Goal: Task Accomplishment & Management: Use online tool/utility

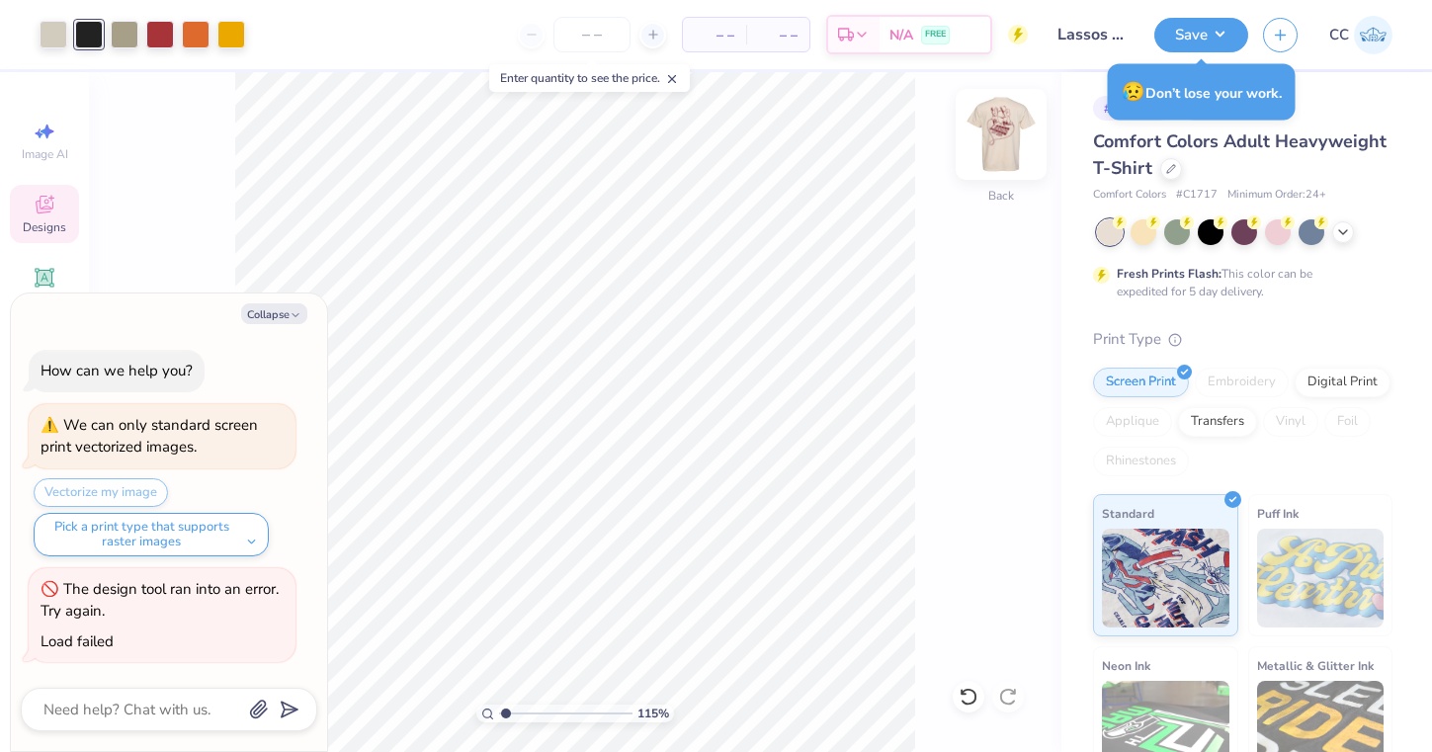
click at [1017, 132] on img at bounding box center [1000, 134] width 79 height 79
click at [980, 130] on div at bounding box center [1000, 134] width 91 height 91
click at [285, 314] on button "Collapse" at bounding box center [274, 313] width 66 height 21
type textarea "x"
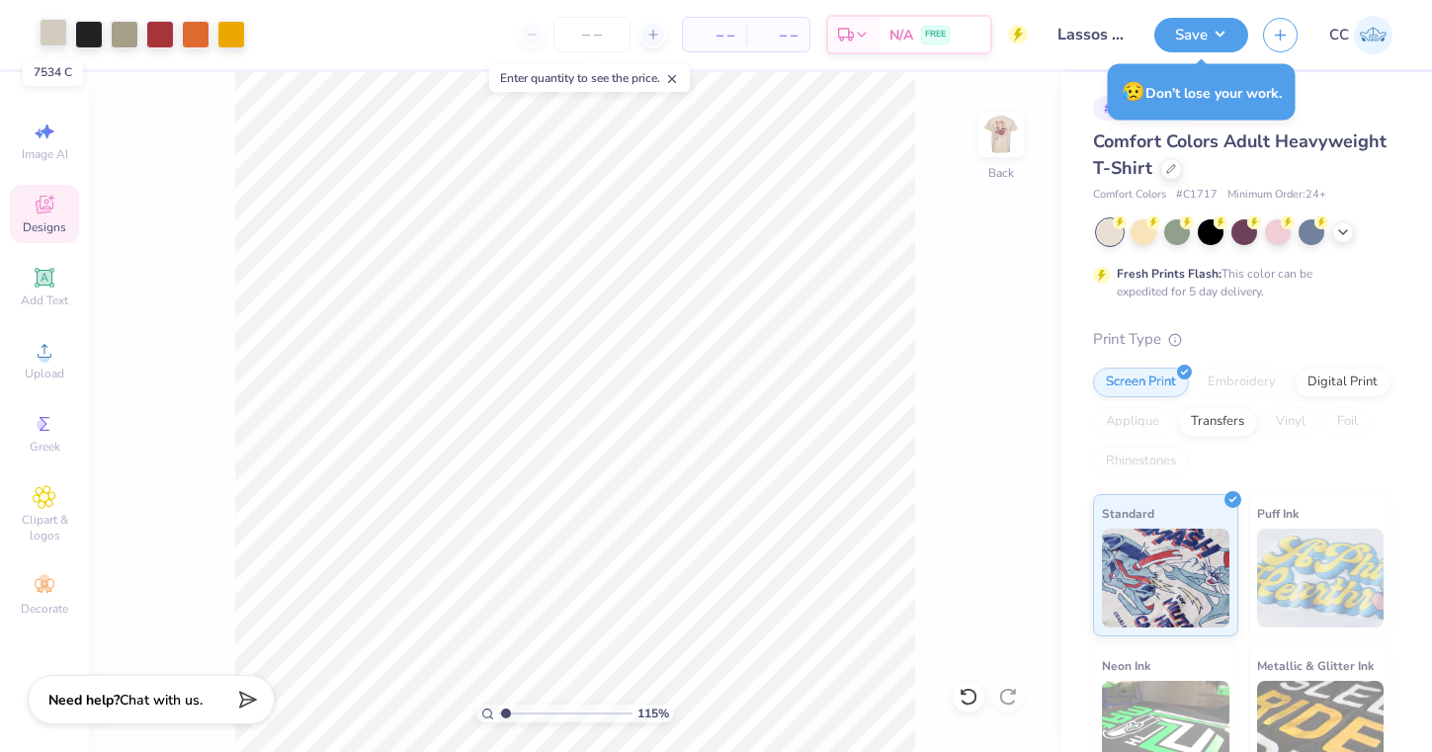
click at [65, 39] on div at bounding box center [54, 33] width 28 height 28
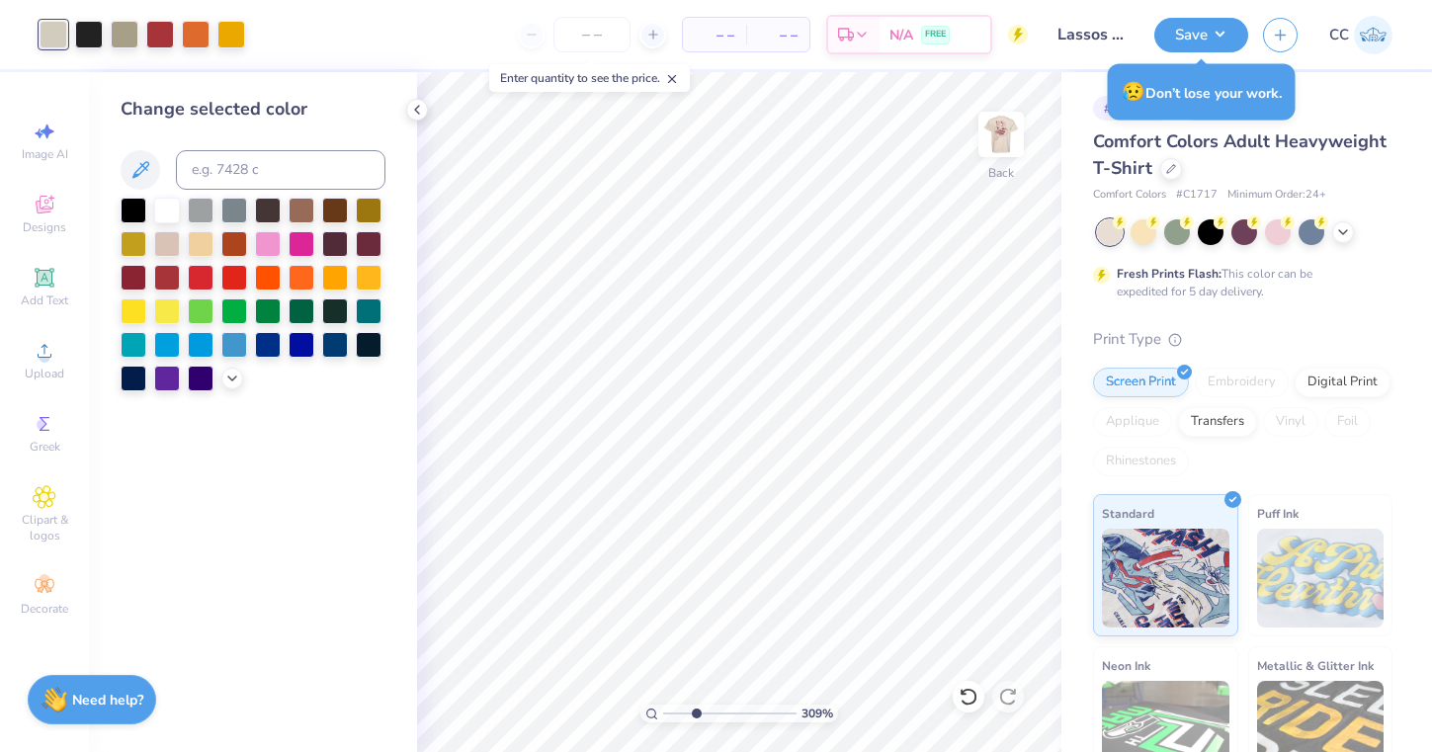
type input "3.09"
drag, startPoint x: 670, startPoint y: 711, endPoint x: 696, endPoint y: 709, distance: 25.8
click at [696, 709] on input "range" at bounding box center [729, 713] width 133 height 18
click at [91, 33] on div at bounding box center [89, 33] width 28 height 28
click at [239, 166] on input at bounding box center [280, 170] width 209 height 40
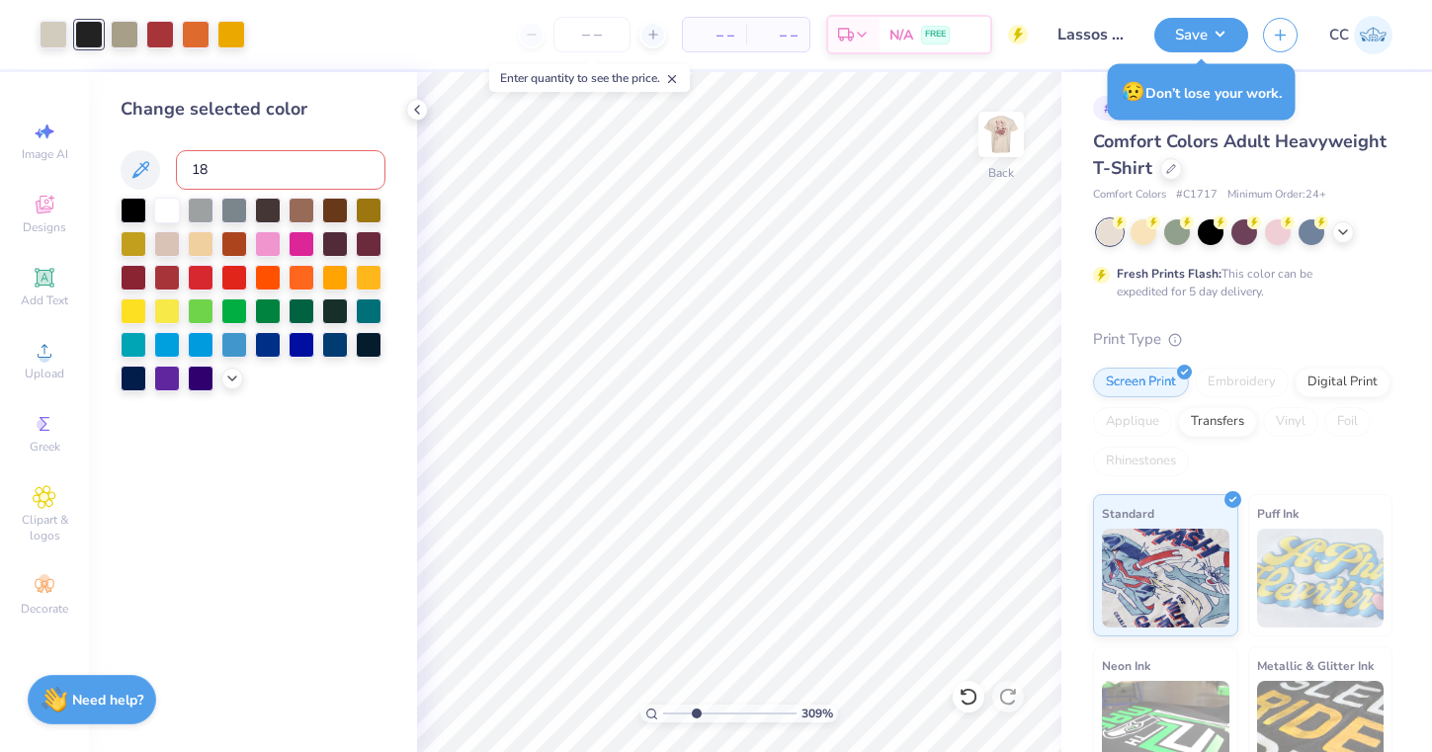
type input "188"
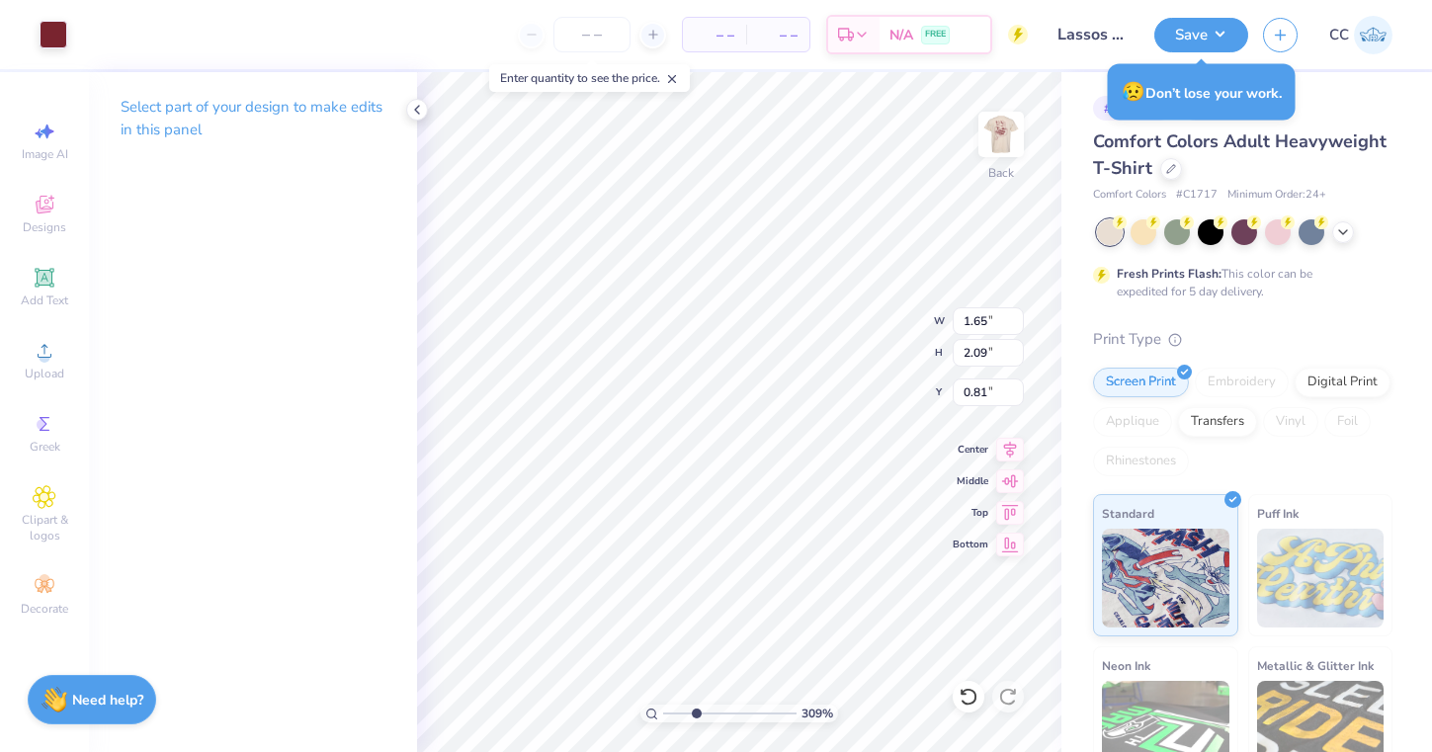
type input "5.25"
type input "5.88"
click at [53, 46] on div at bounding box center [54, 33] width 28 height 28
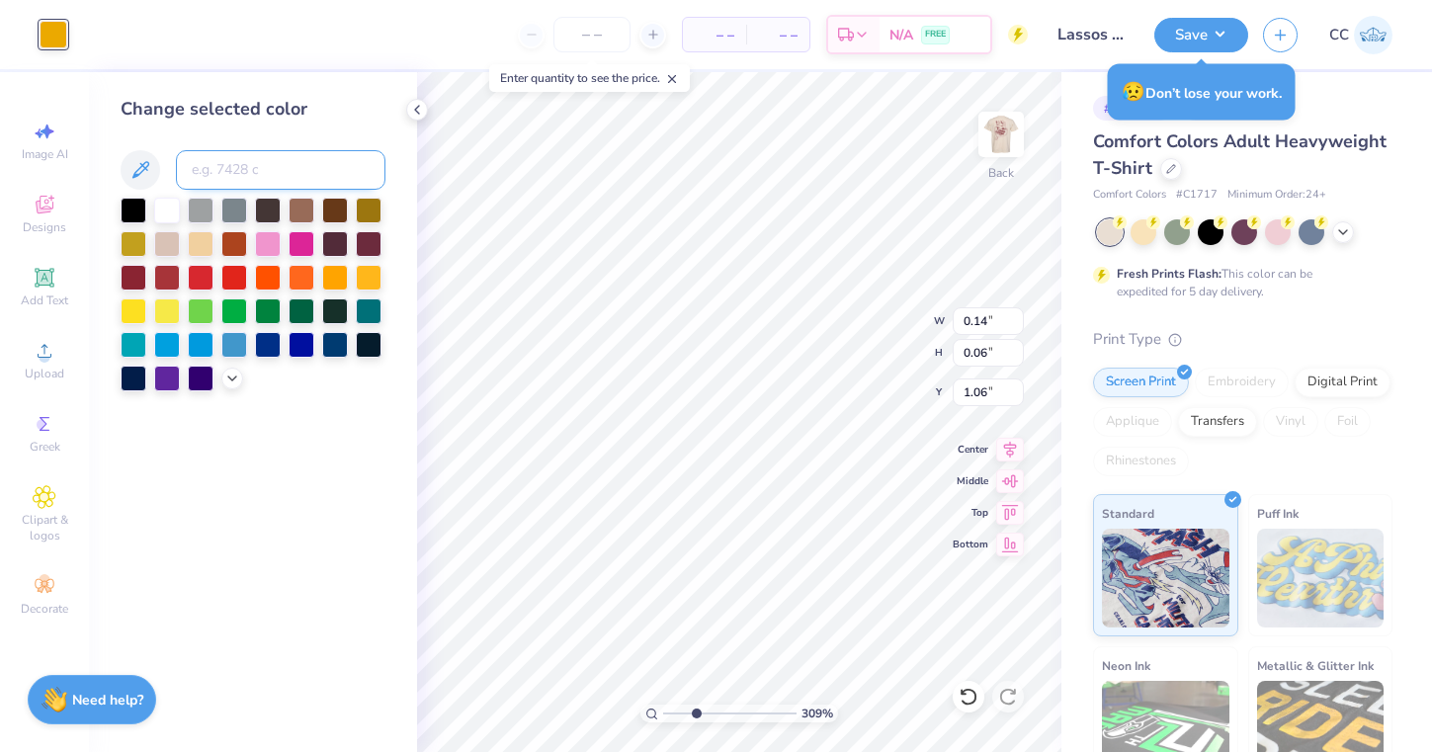
click at [257, 162] on input at bounding box center [280, 170] width 209 height 40
type input "188"
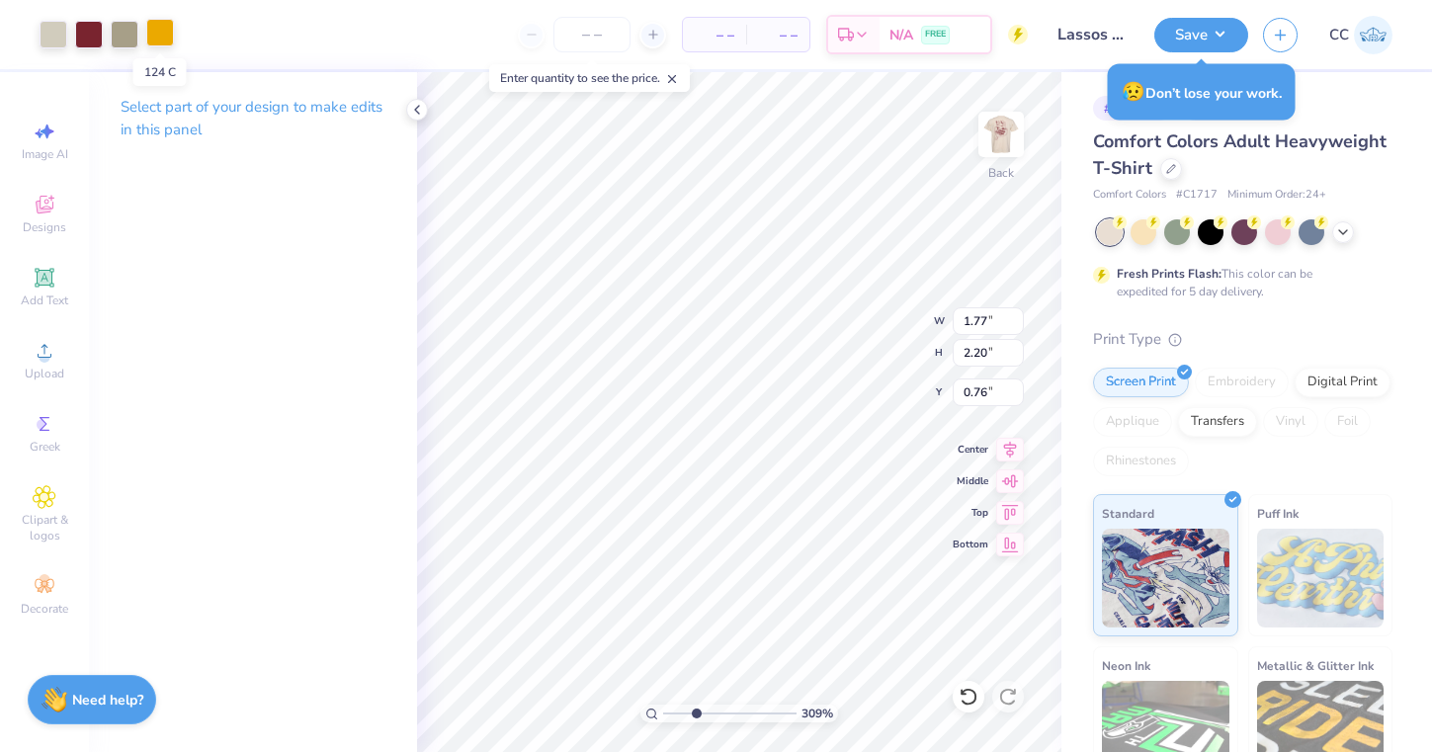
click at [169, 30] on div at bounding box center [160, 33] width 28 height 28
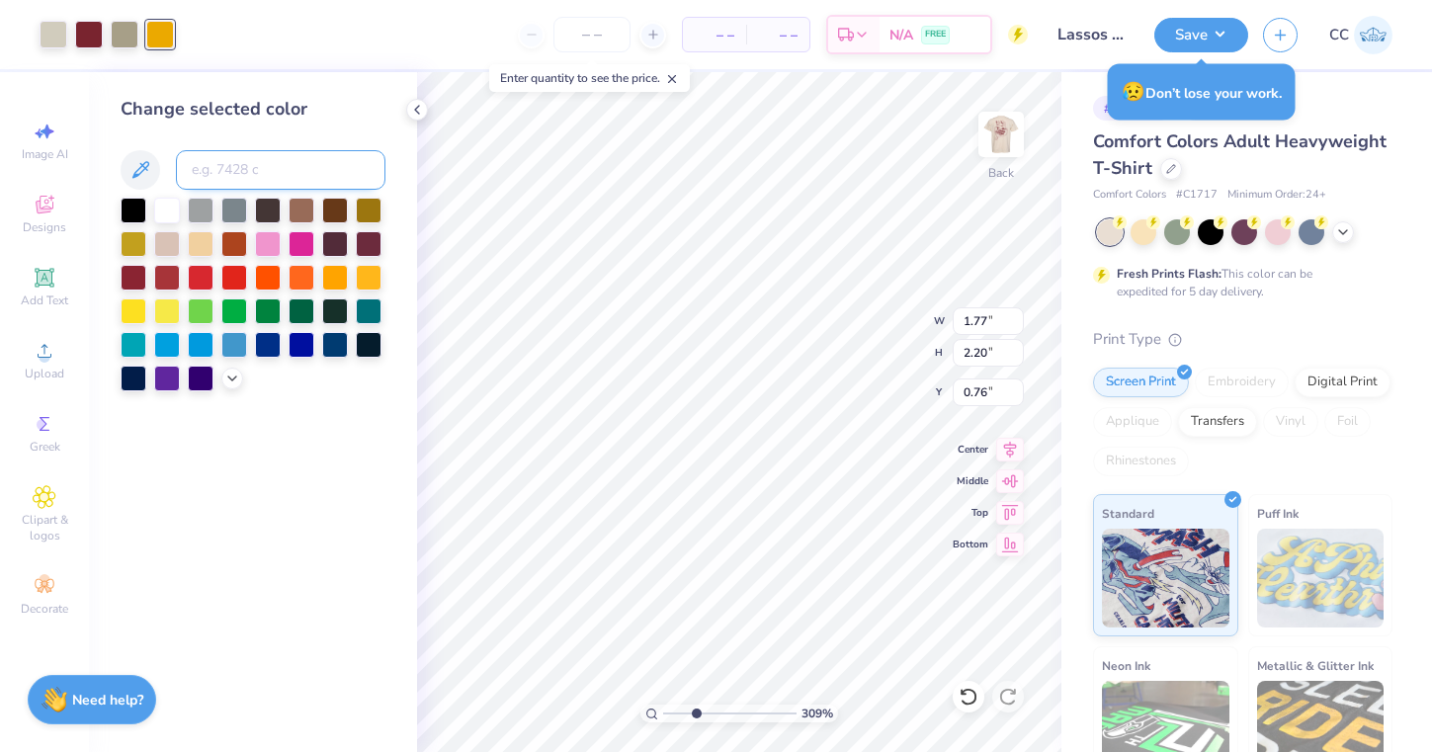
click at [233, 171] on input at bounding box center [280, 170] width 209 height 40
type input "188"
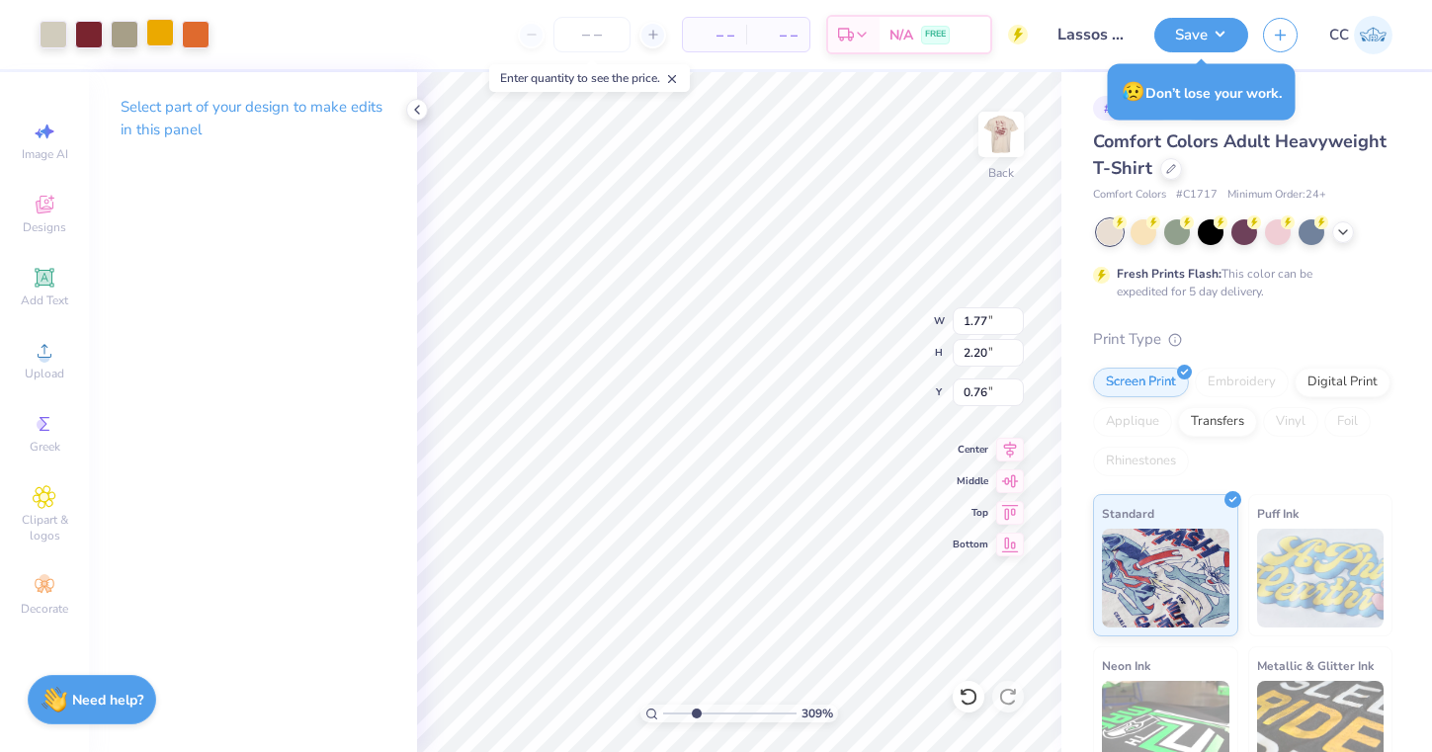
click at [170, 36] on div at bounding box center [160, 33] width 28 height 28
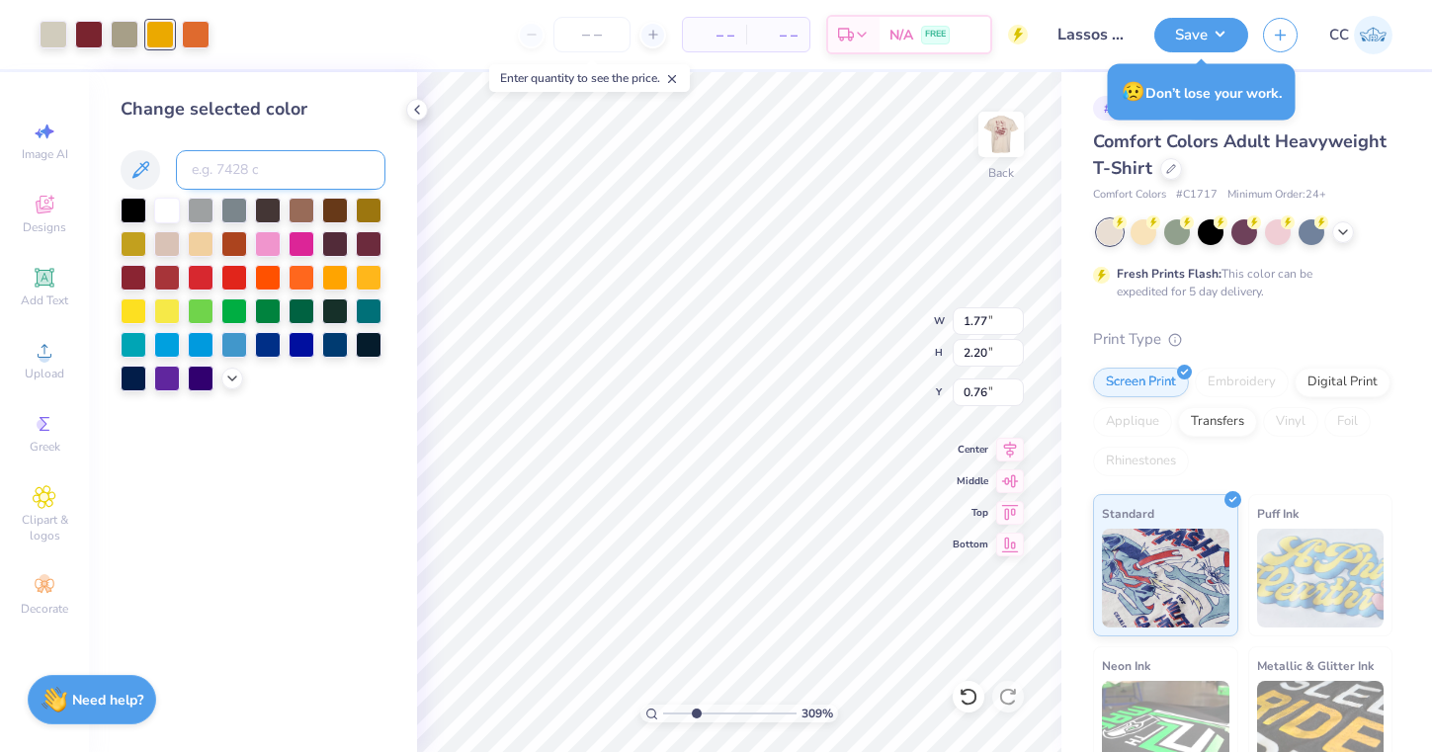
click at [255, 175] on input at bounding box center [280, 170] width 209 height 40
type input "188"
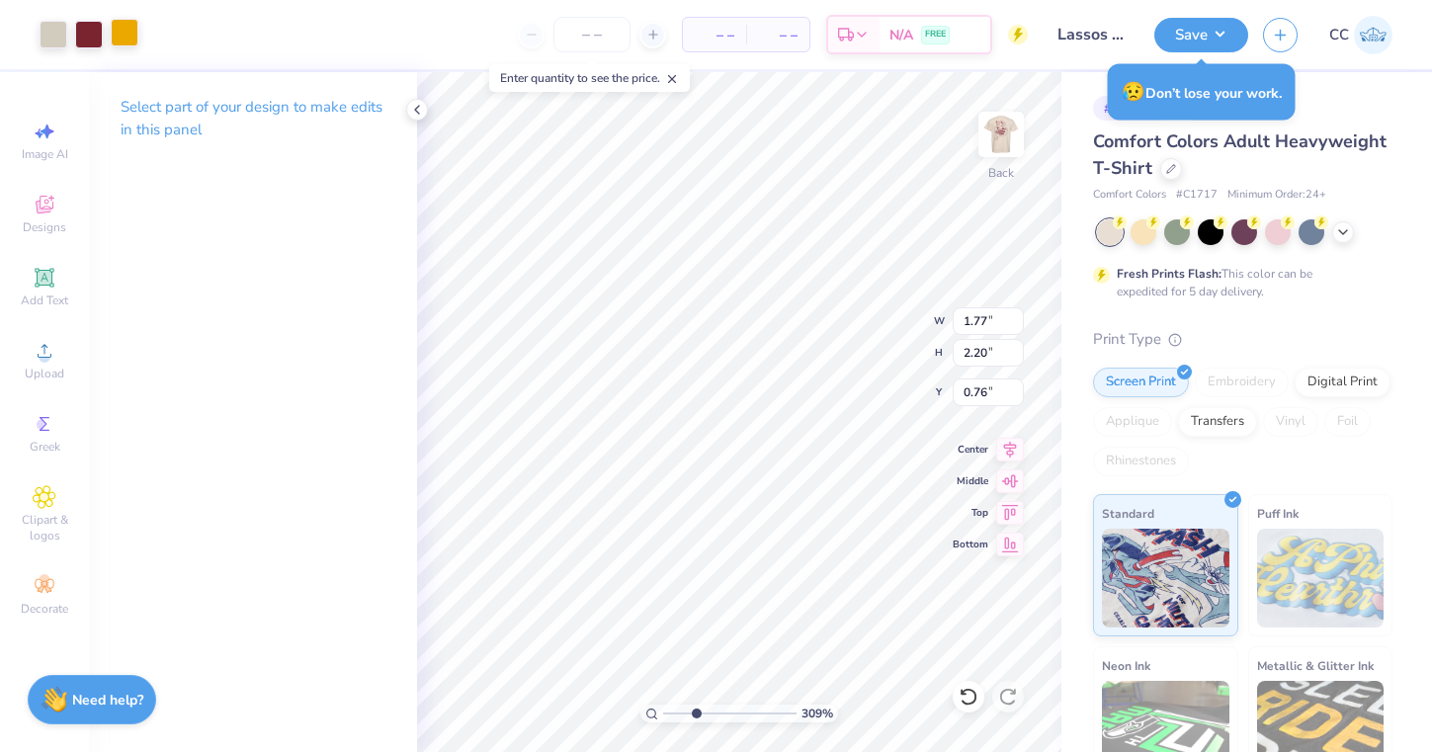
click at [130, 33] on div at bounding box center [125, 33] width 28 height 28
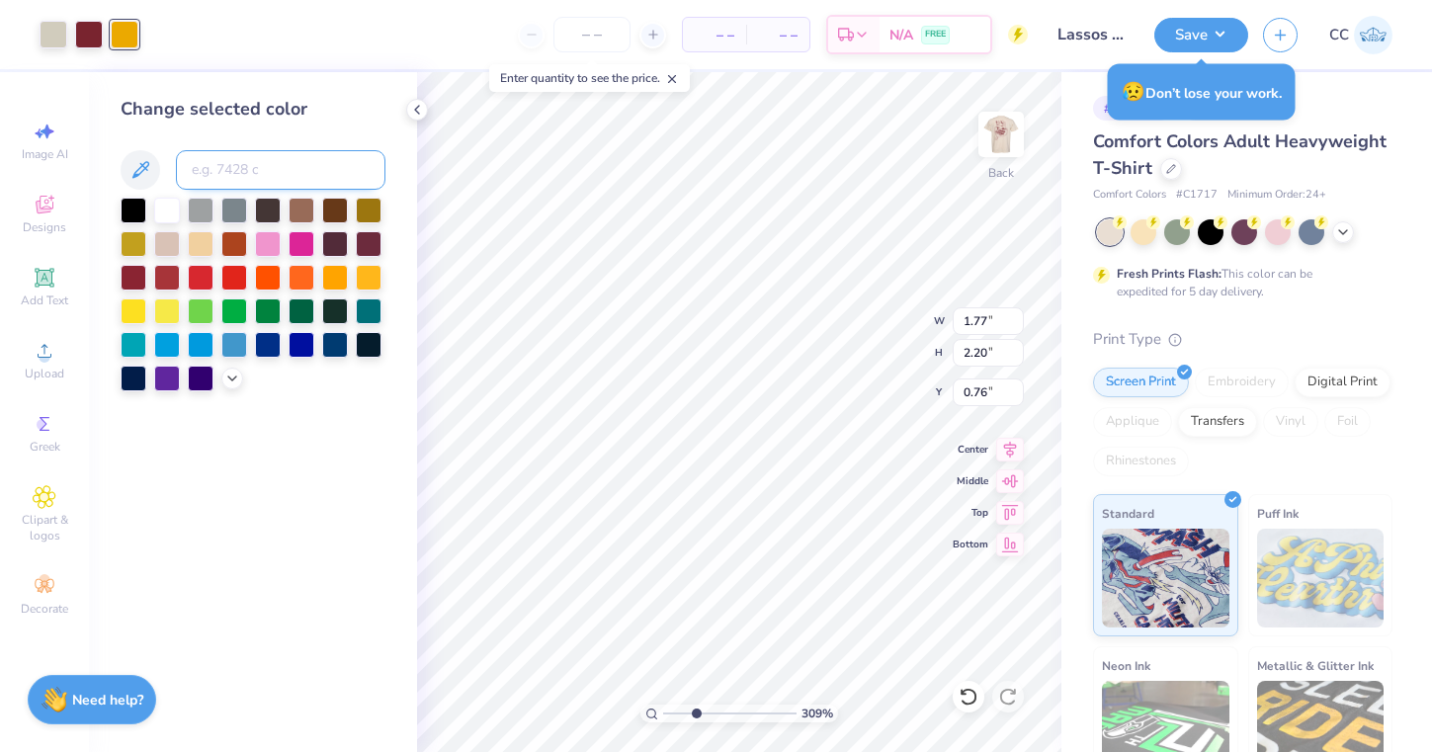
click at [269, 177] on input at bounding box center [280, 170] width 209 height 40
type input "188"
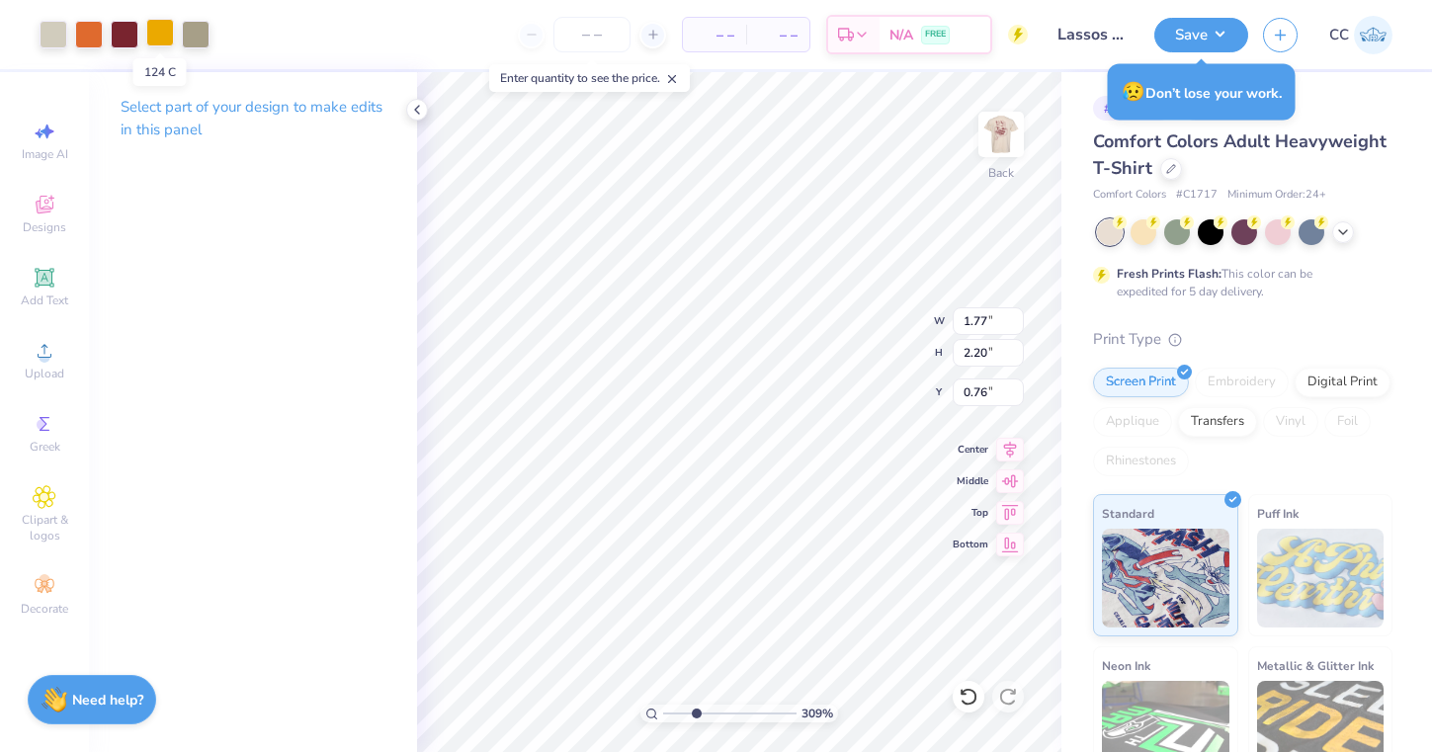
click at [163, 30] on div at bounding box center [160, 33] width 28 height 28
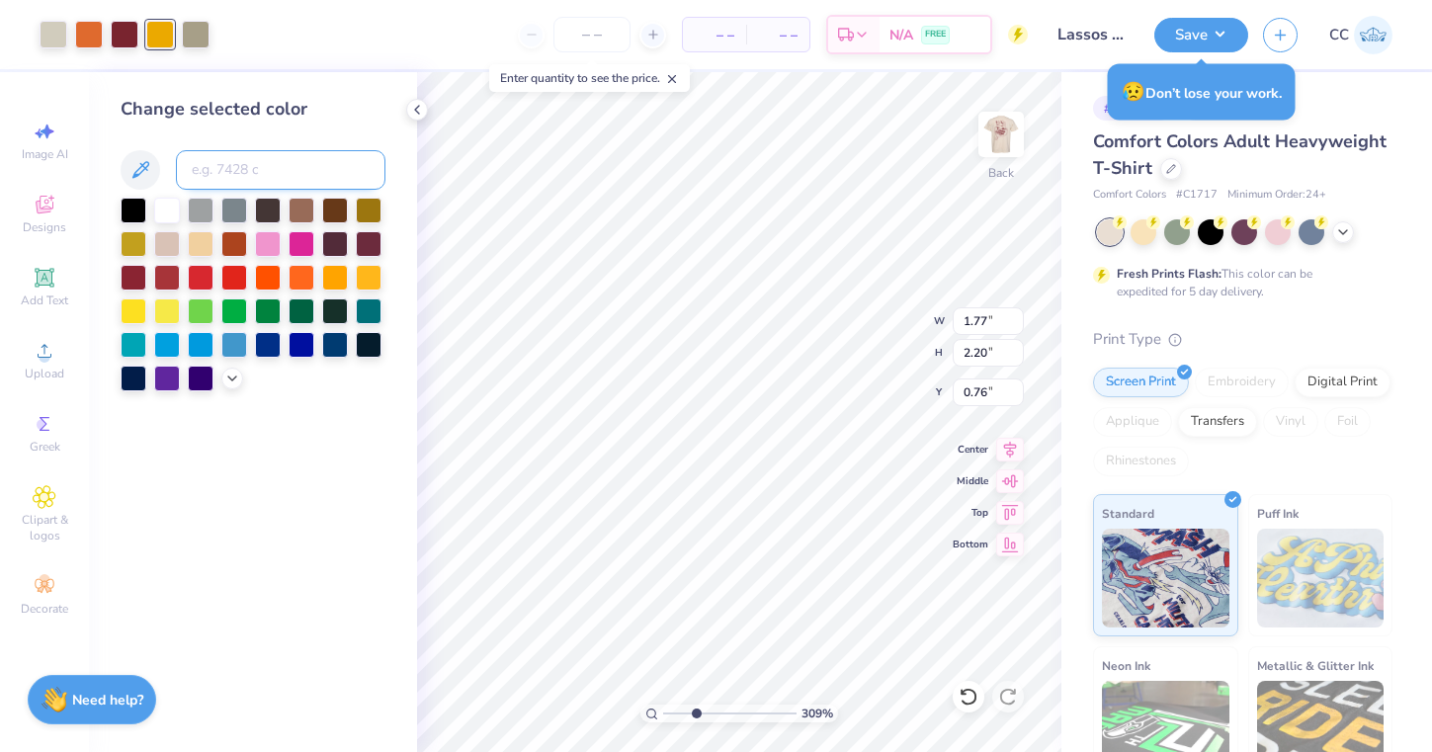
click at [211, 162] on input at bounding box center [280, 170] width 209 height 40
type input "188"
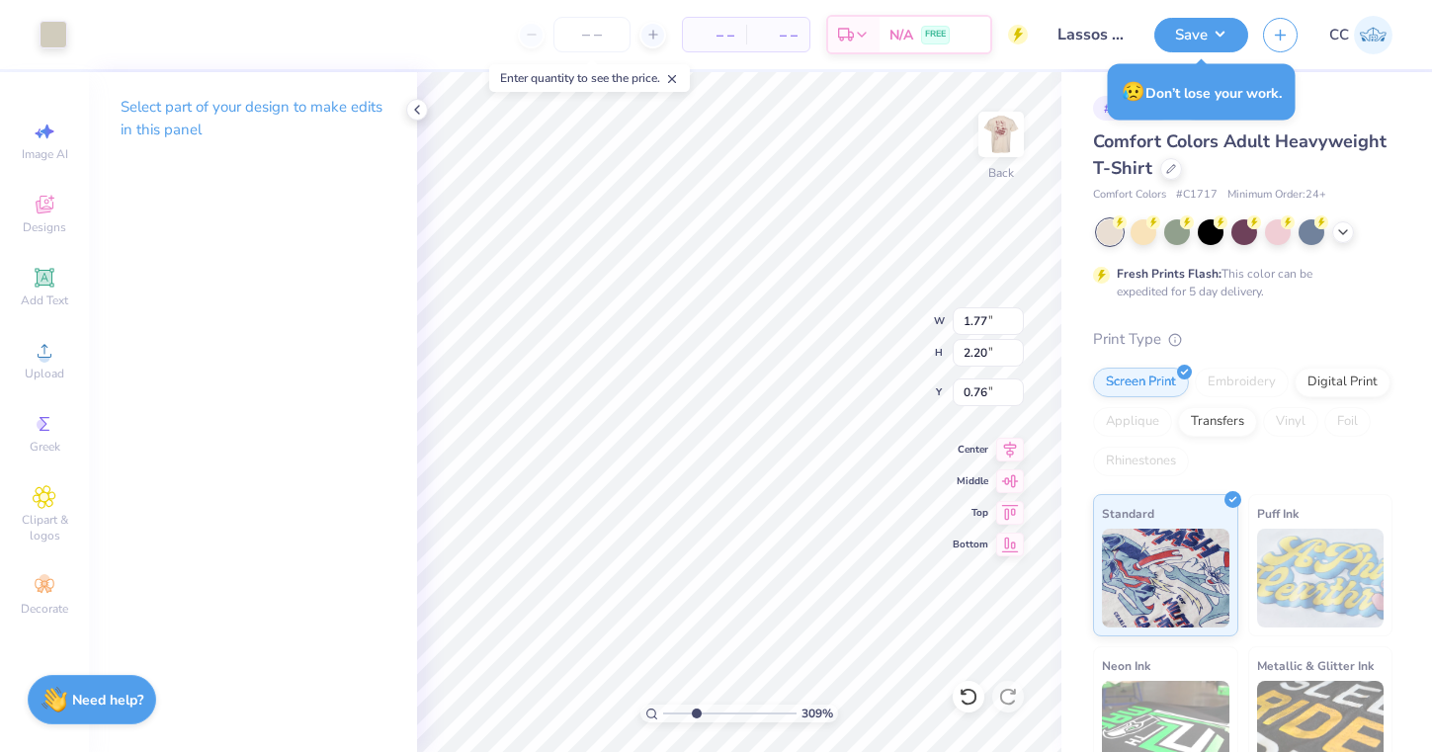
type input "1.00"
type input "3.10"
type input "4.77"
type input "1.29"
type input "3.06"
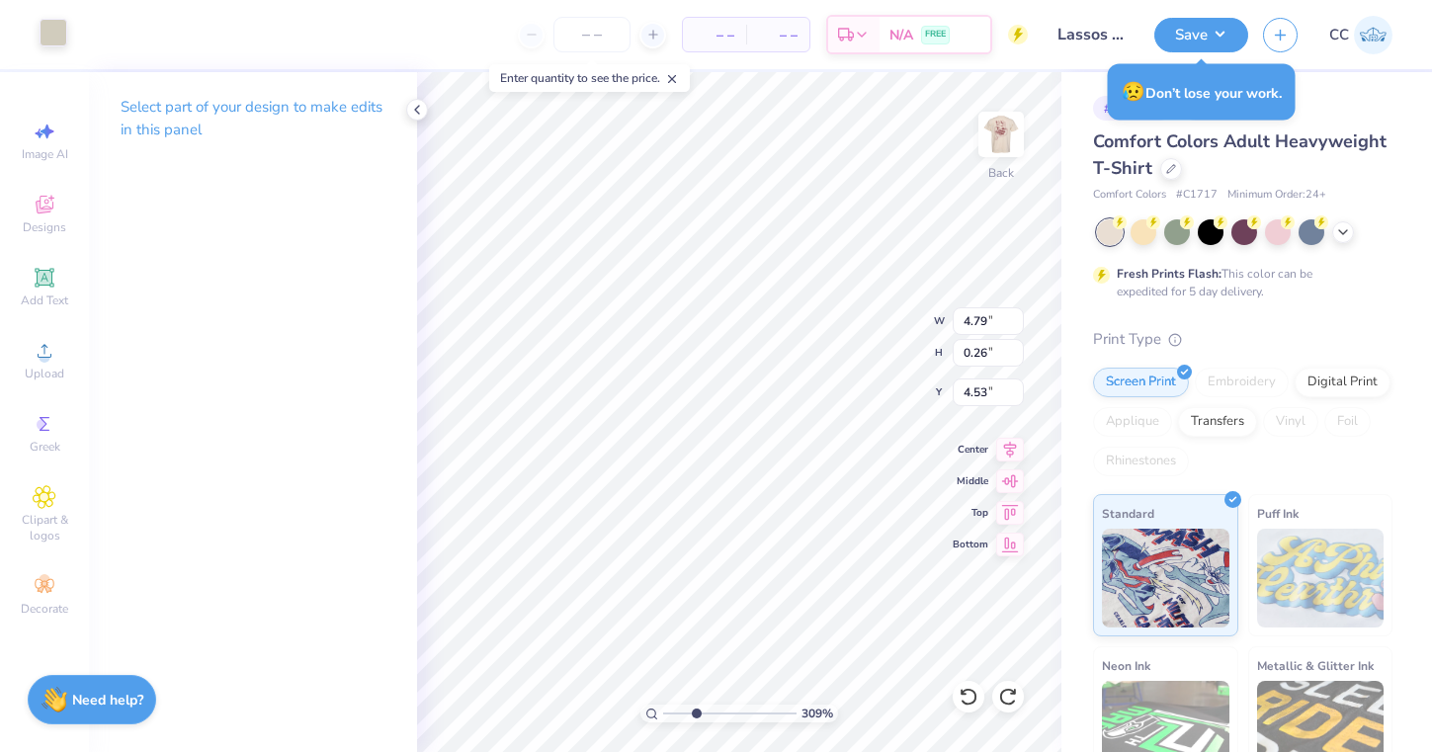
click at [49, 35] on div at bounding box center [54, 33] width 28 height 28
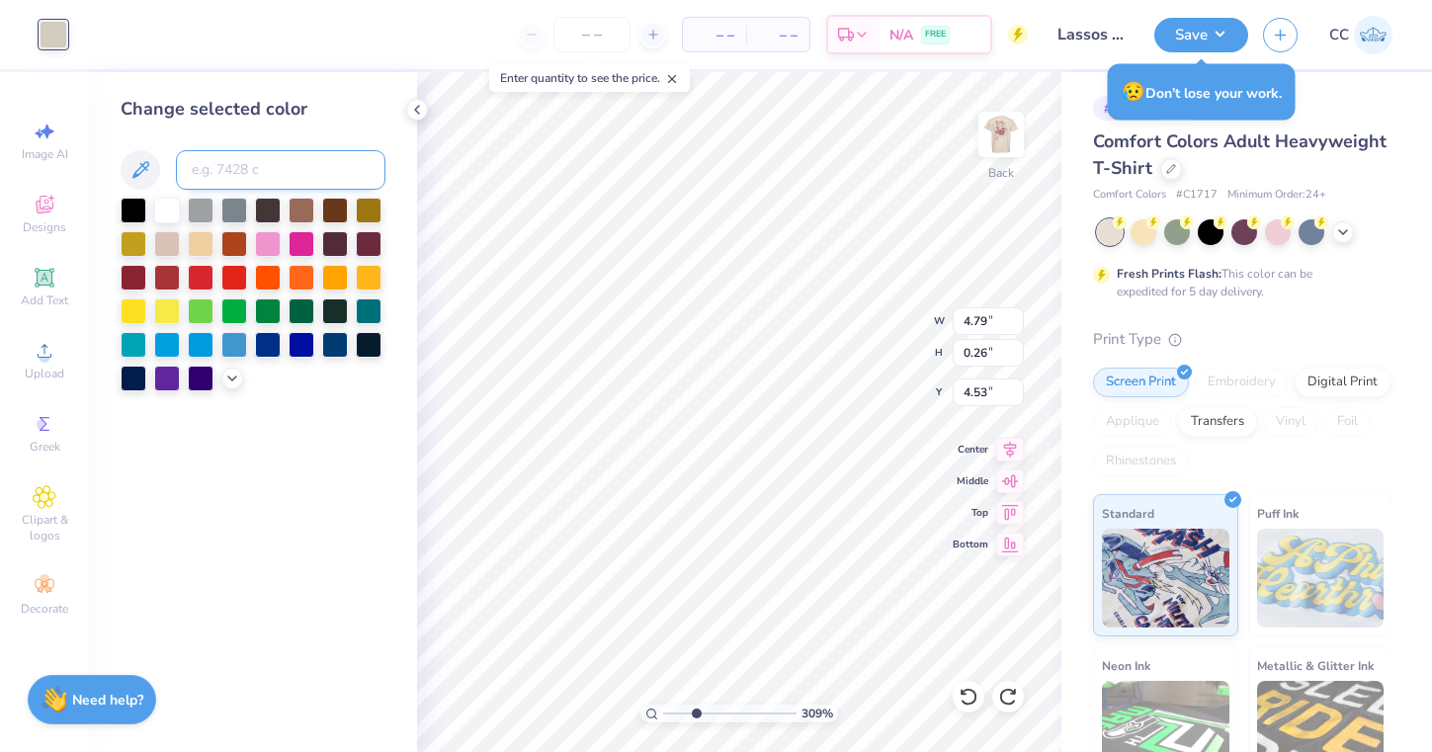
click at [204, 176] on input at bounding box center [280, 170] width 209 height 40
type input "188"
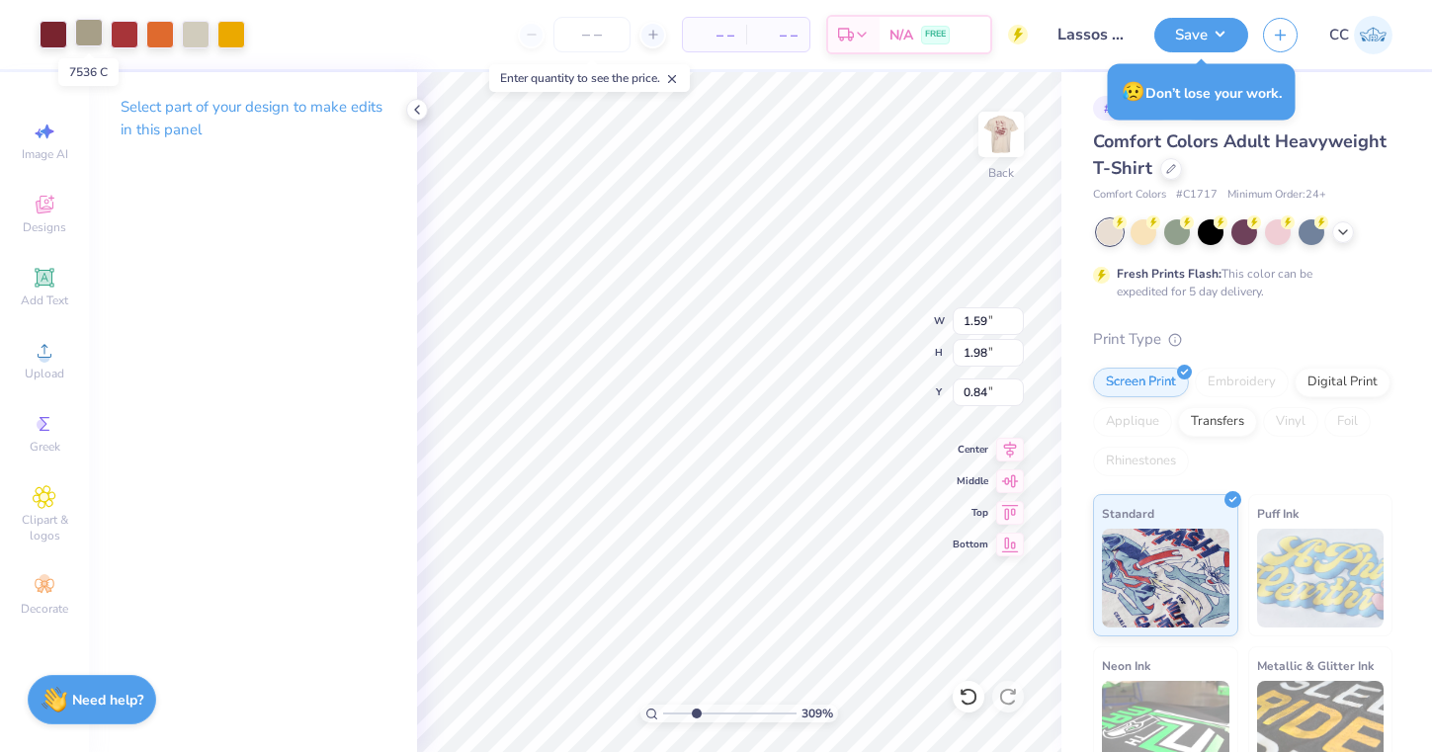
click at [92, 30] on div at bounding box center [89, 33] width 28 height 28
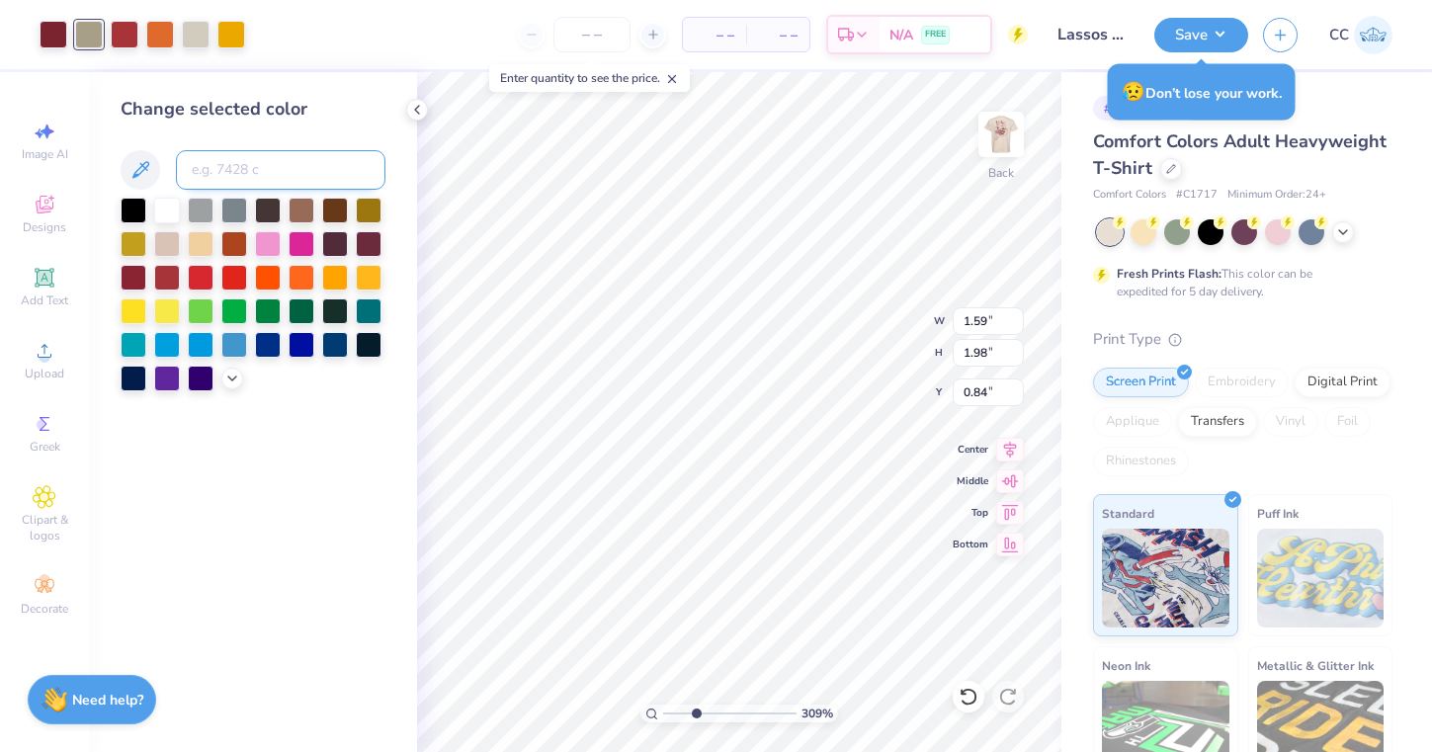
click at [241, 163] on input at bounding box center [280, 170] width 209 height 40
type input "188"
click at [82, 20] on div at bounding box center [89, 33] width 28 height 28
click at [215, 150] on input at bounding box center [280, 170] width 209 height 40
type input "188"
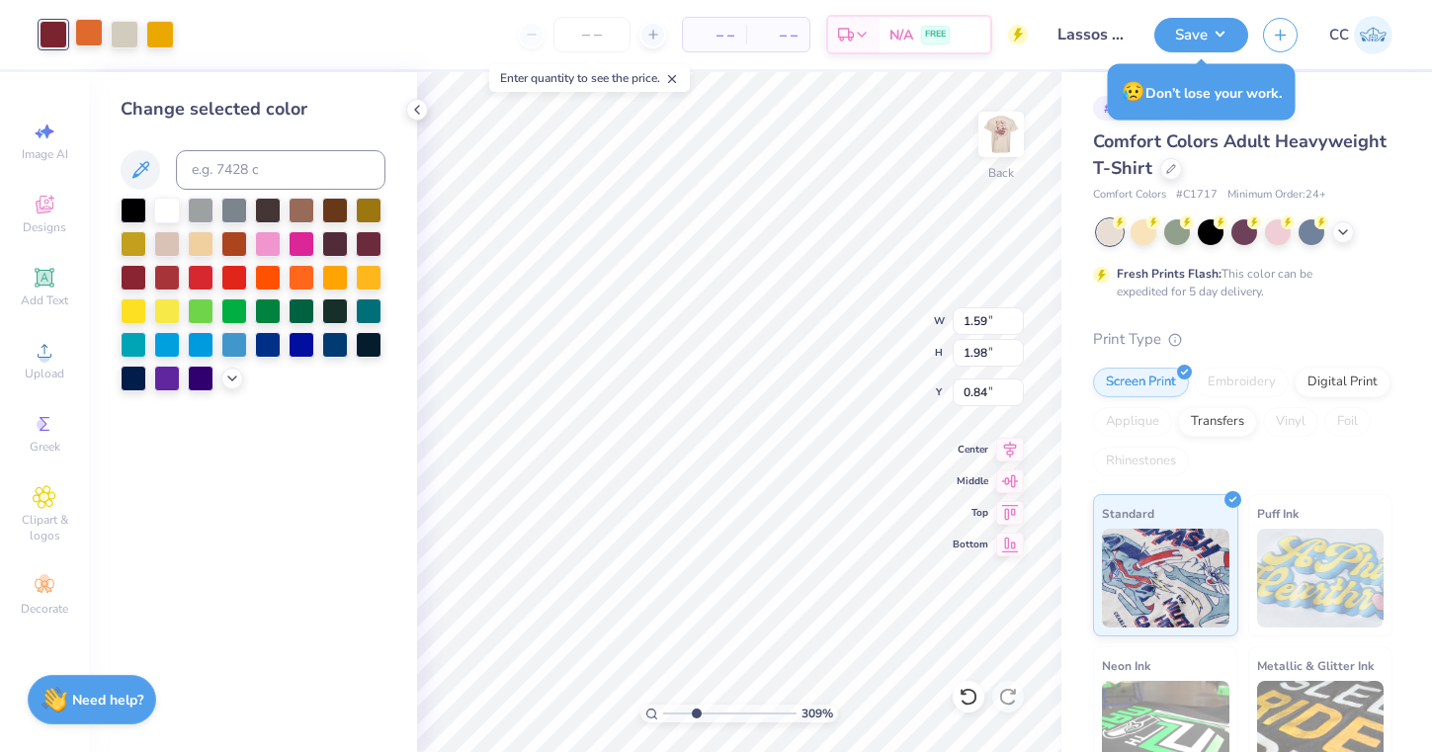
click at [94, 31] on div at bounding box center [89, 33] width 28 height 28
click at [263, 180] on input at bounding box center [280, 170] width 209 height 40
type input "188"
click at [121, 34] on div at bounding box center [125, 33] width 28 height 28
click at [227, 163] on input at bounding box center [280, 170] width 209 height 40
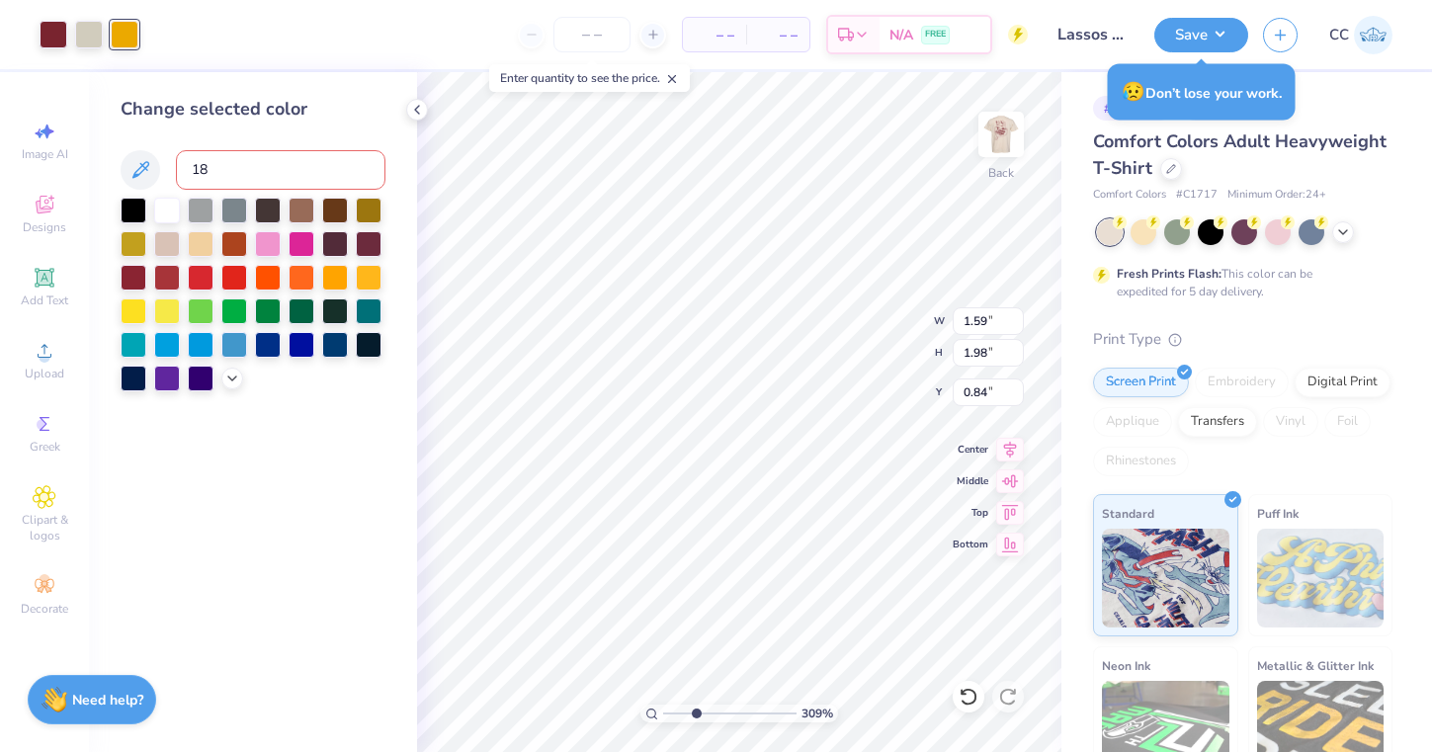
type input "188"
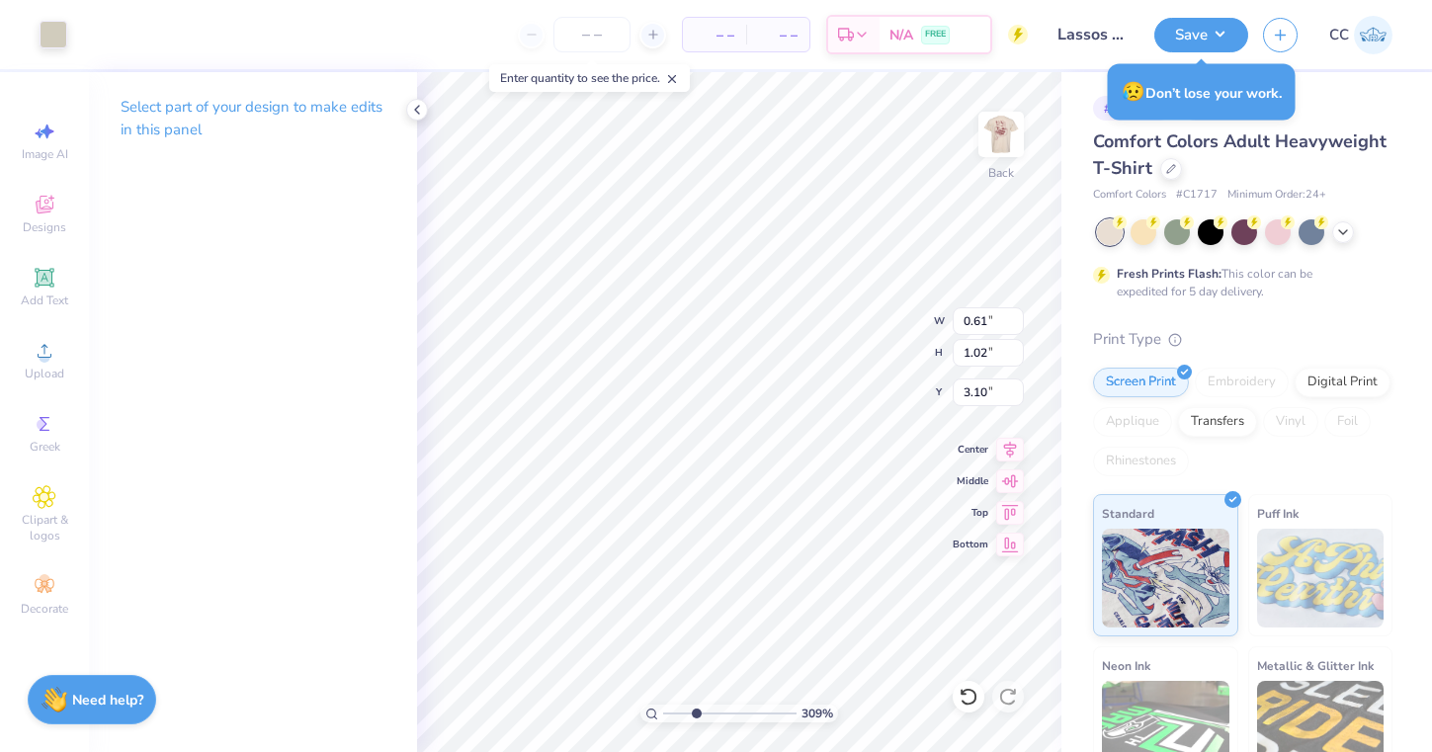
type input "0.11"
type input "0.19"
type input "1.78"
click at [53, 33] on div at bounding box center [54, 33] width 28 height 28
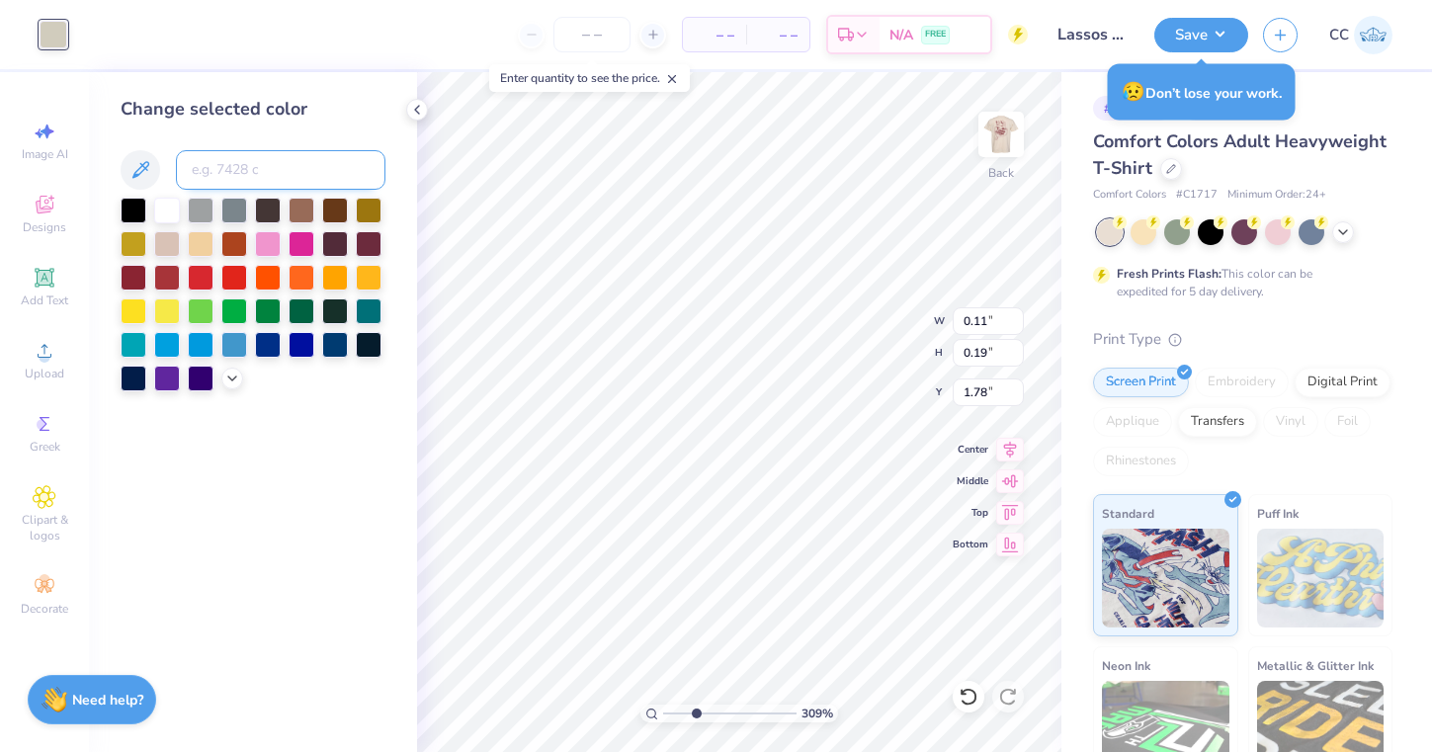
click at [259, 174] on input at bounding box center [280, 170] width 209 height 40
type input "188"
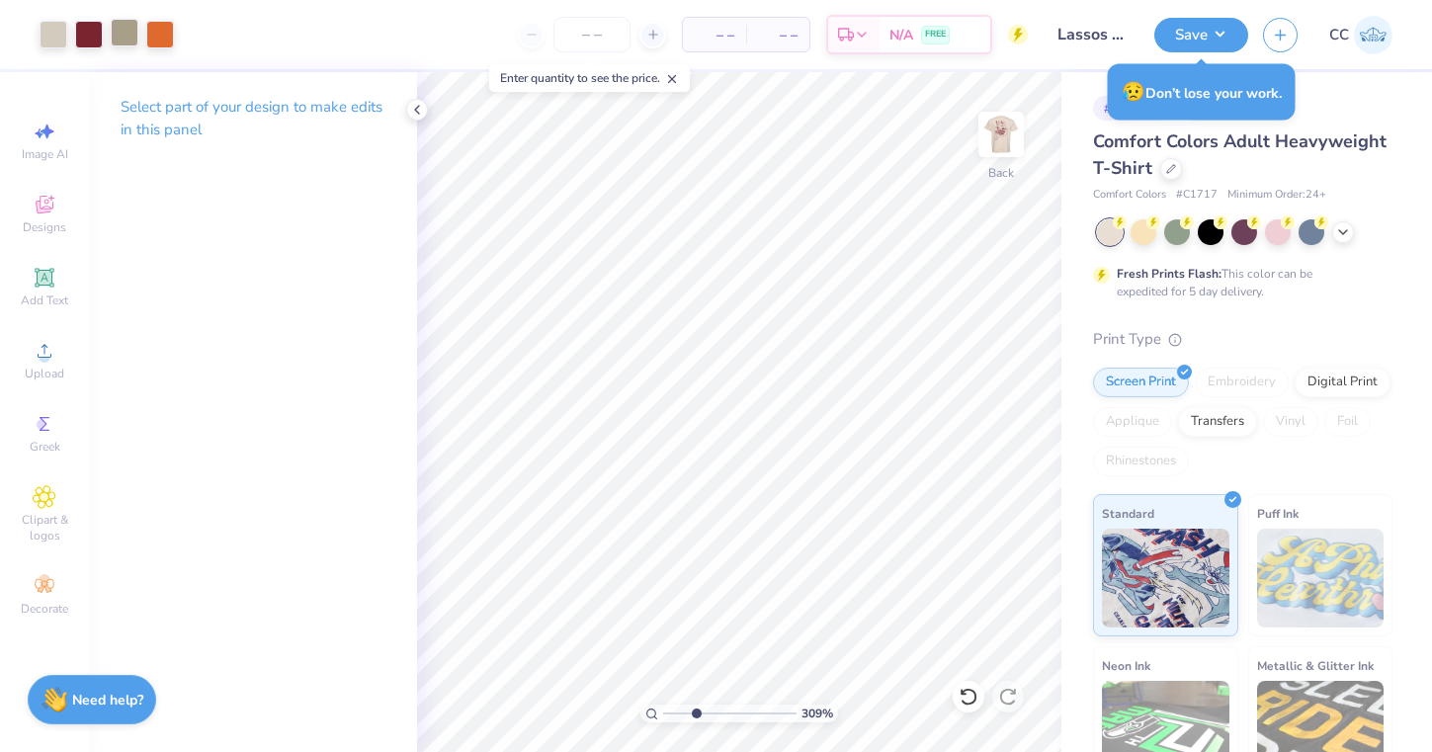
click at [123, 34] on div at bounding box center [125, 33] width 28 height 28
click at [55, 39] on div at bounding box center [54, 33] width 28 height 28
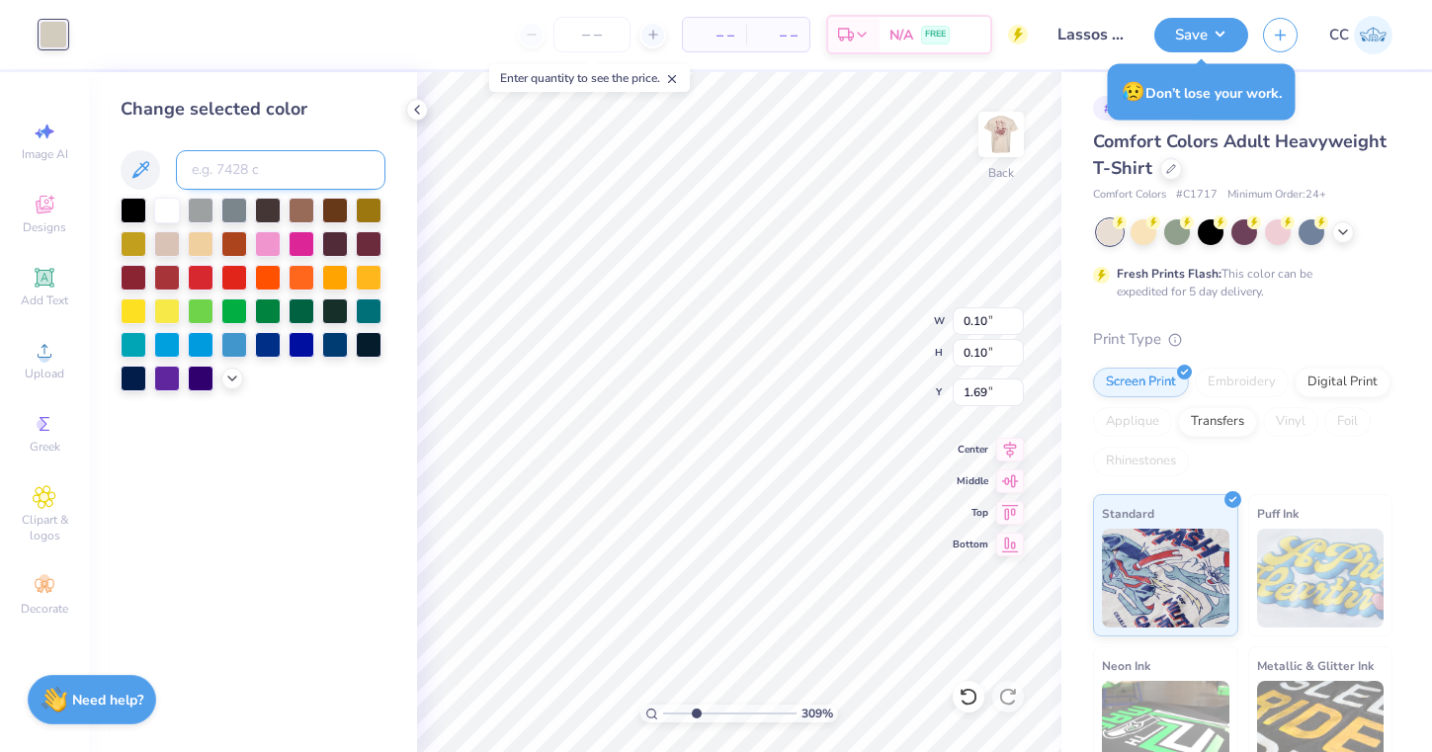
click at [232, 171] on input at bounding box center [280, 170] width 209 height 40
type input "188"
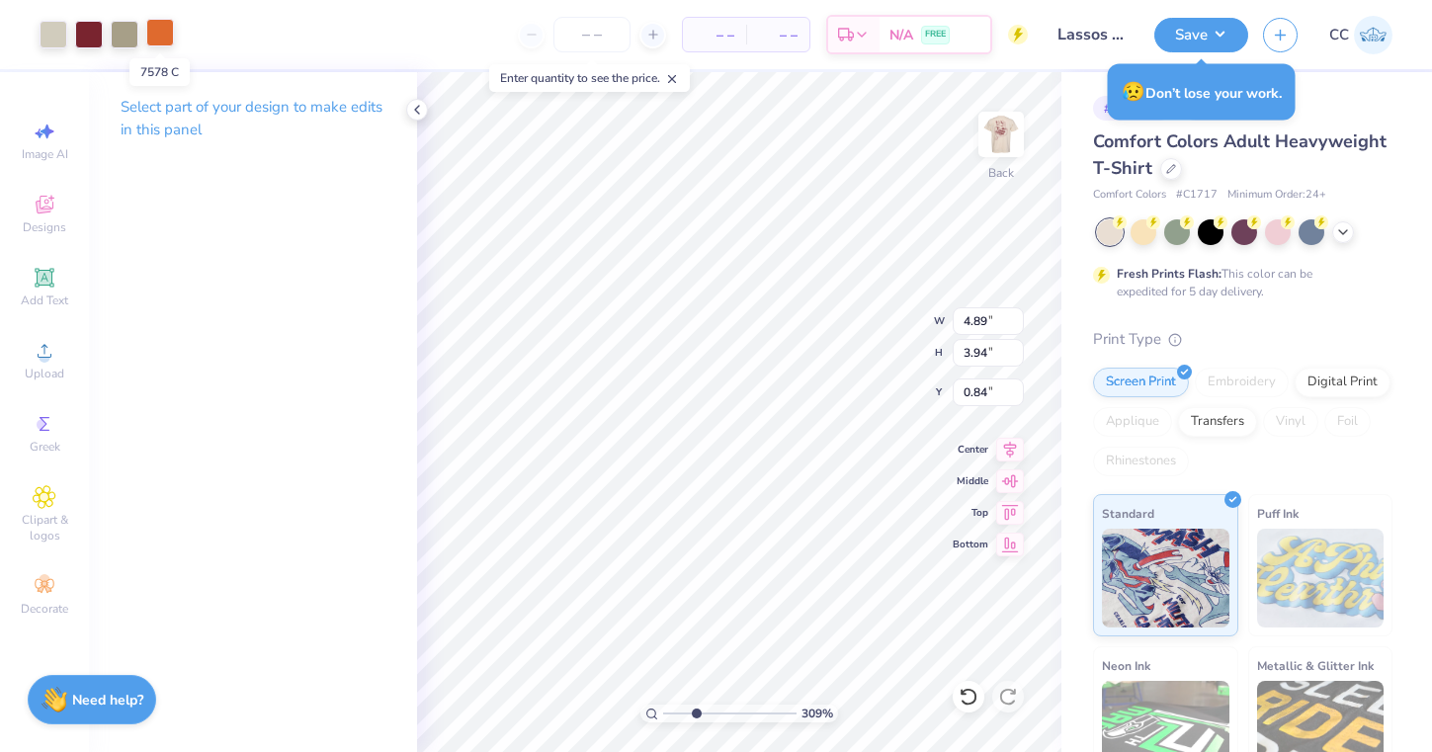
click at [157, 34] on div at bounding box center [160, 33] width 28 height 28
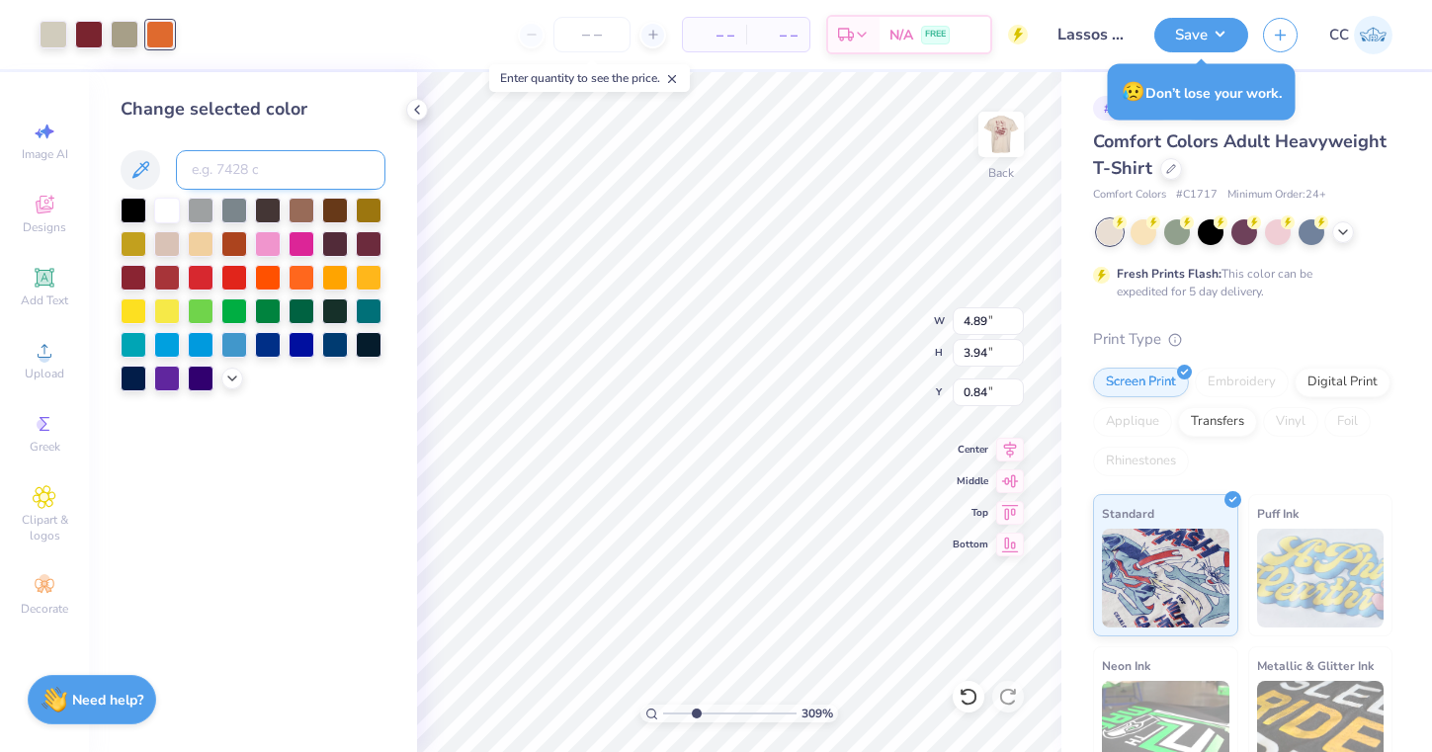
click at [237, 182] on input at bounding box center [280, 170] width 209 height 40
type input "188"
click at [122, 26] on div at bounding box center [125, 33] width 28 height 28
click at [235, 168] on input at bounding box center [280, 170] width 209 height 40
type input "188"
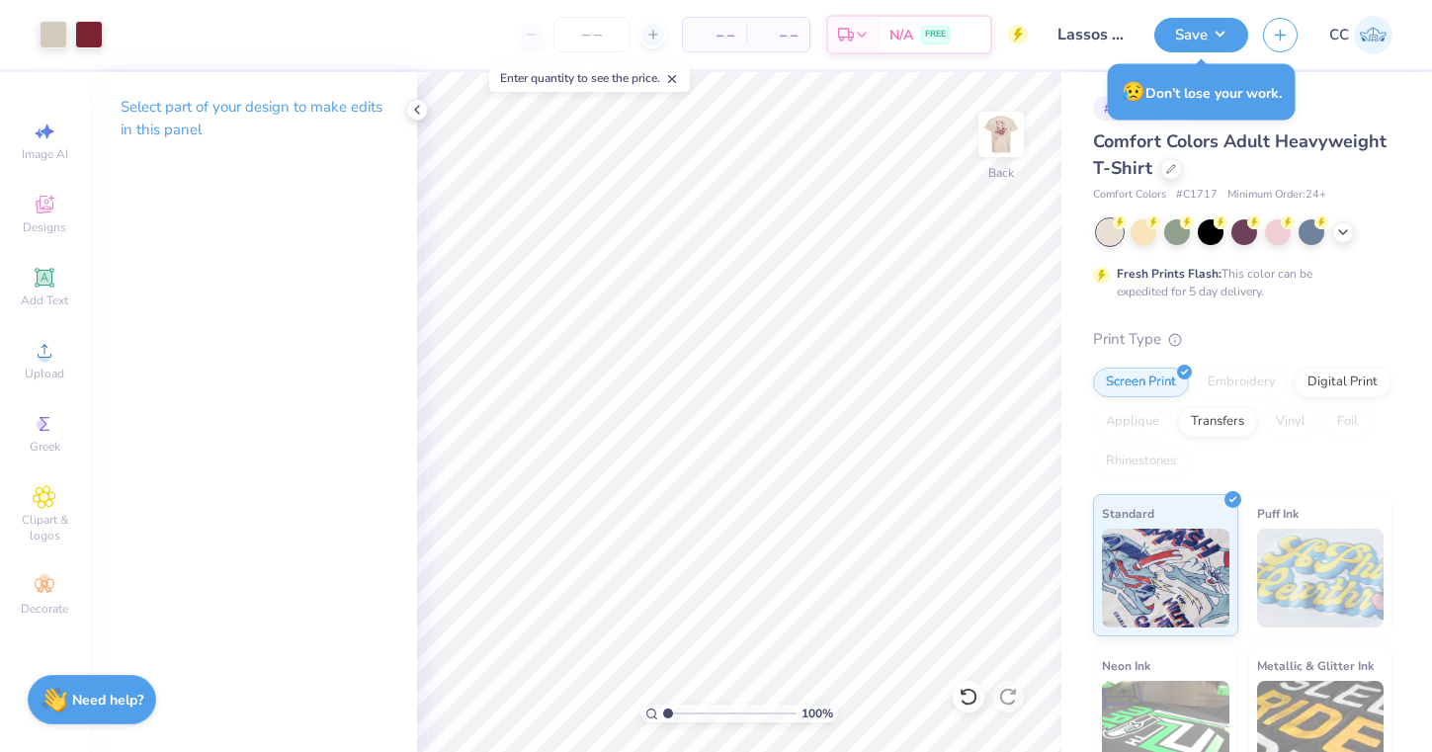
drag, startPoint x: 697, startPoint y: 708, endPoint x: 645, endPoint y: 711, distance: 51.5
click at [645, 711] on div "100 %" at bounding box center [739, 713] width 198 height 18
click at [1188, 40] on button "Save" at bounding box center [1201, 32] width 94 height 35
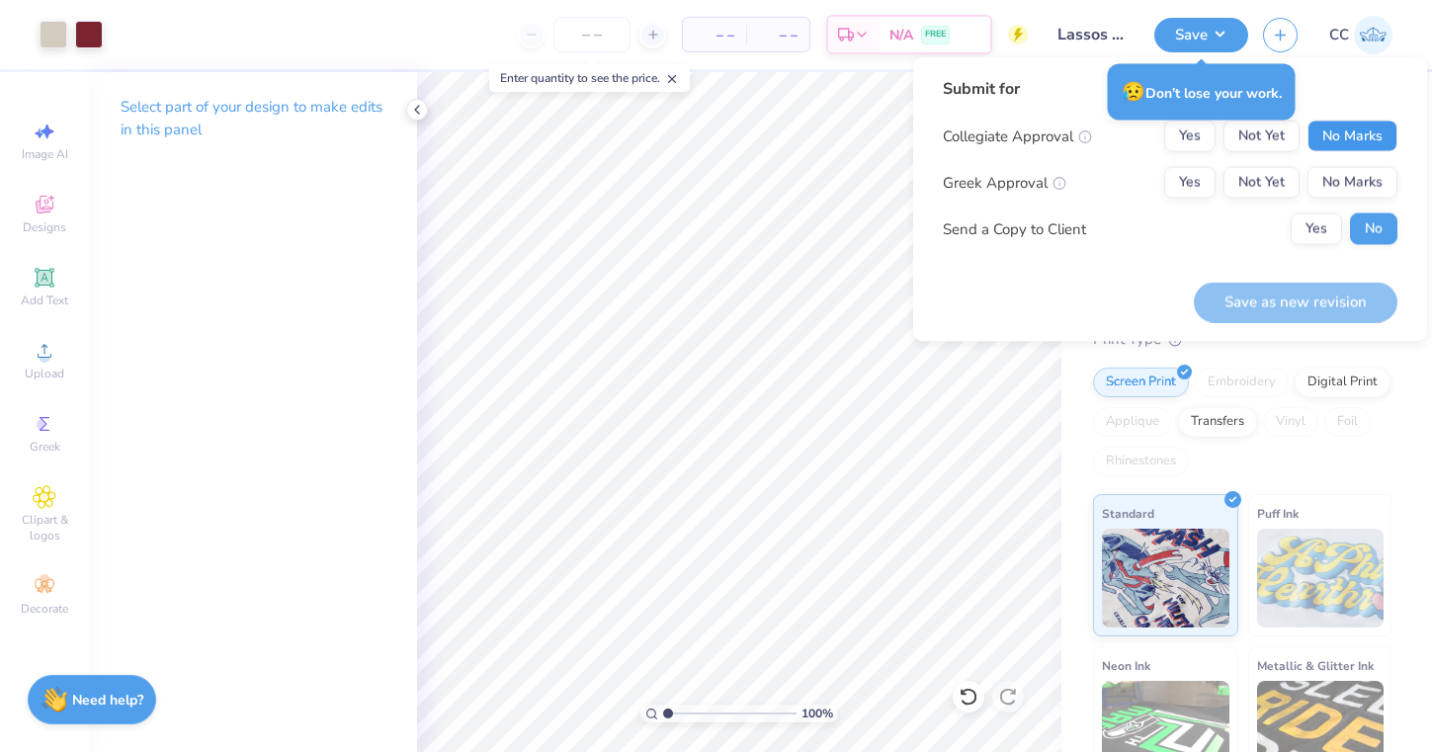
click at [1362, 140] on button "No Marks" at bounding box center [1352, 137] width 90 height 32
click at [1356, 186] on button "No Marks" at bounding box center [1352, 183] width 90 height 32
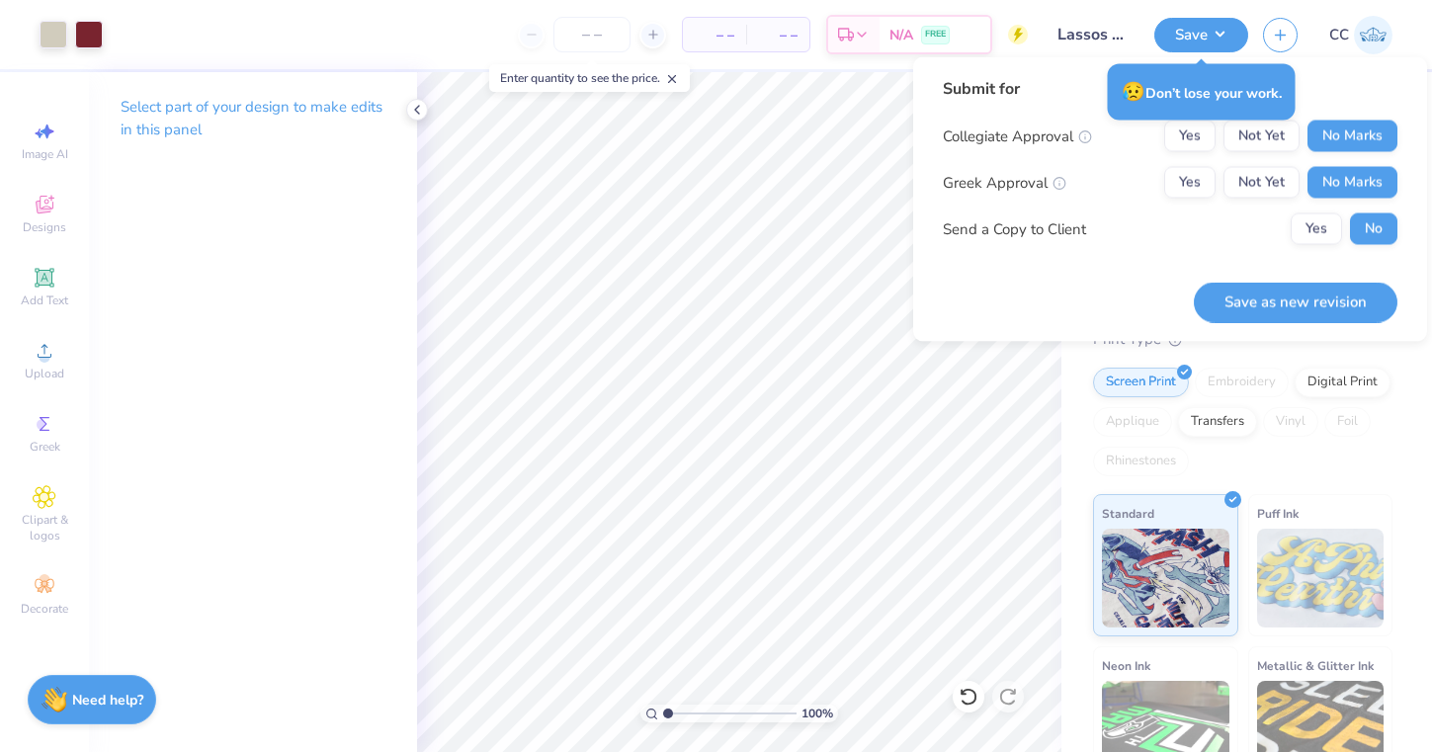
click at [1129, 464] on div "Rhinestones" at bounding box center [1141, 462] width 96 height 30
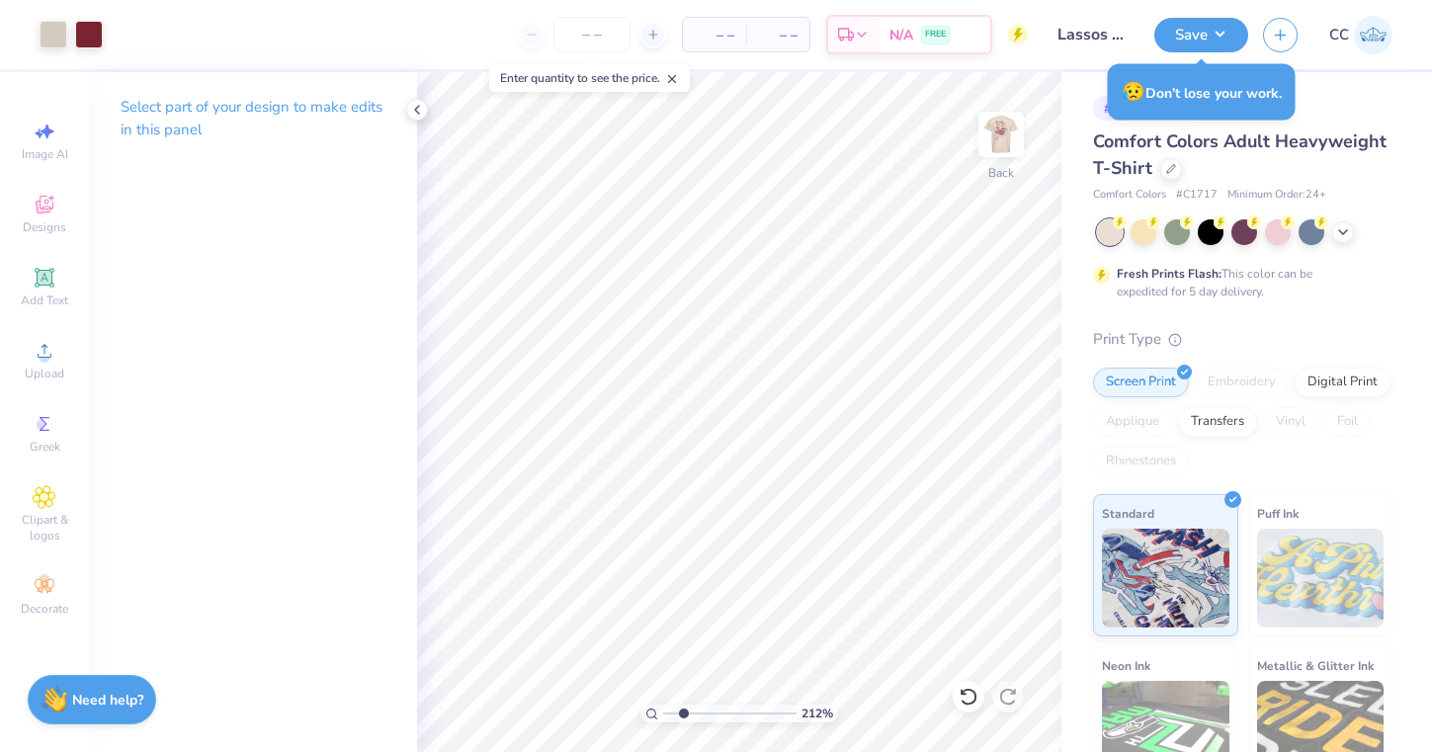
type input "2.12"
drag, startPoint x: 666, startPoint y: 710, endPoint x: 682, endPoint y: 710, distance: 15.8
click at [683, 710] on input "range" at bounding box center [729, 713] width 133 height 18
click at [970, 701] on icon at bounding box center [968, 697] width 20 height 20
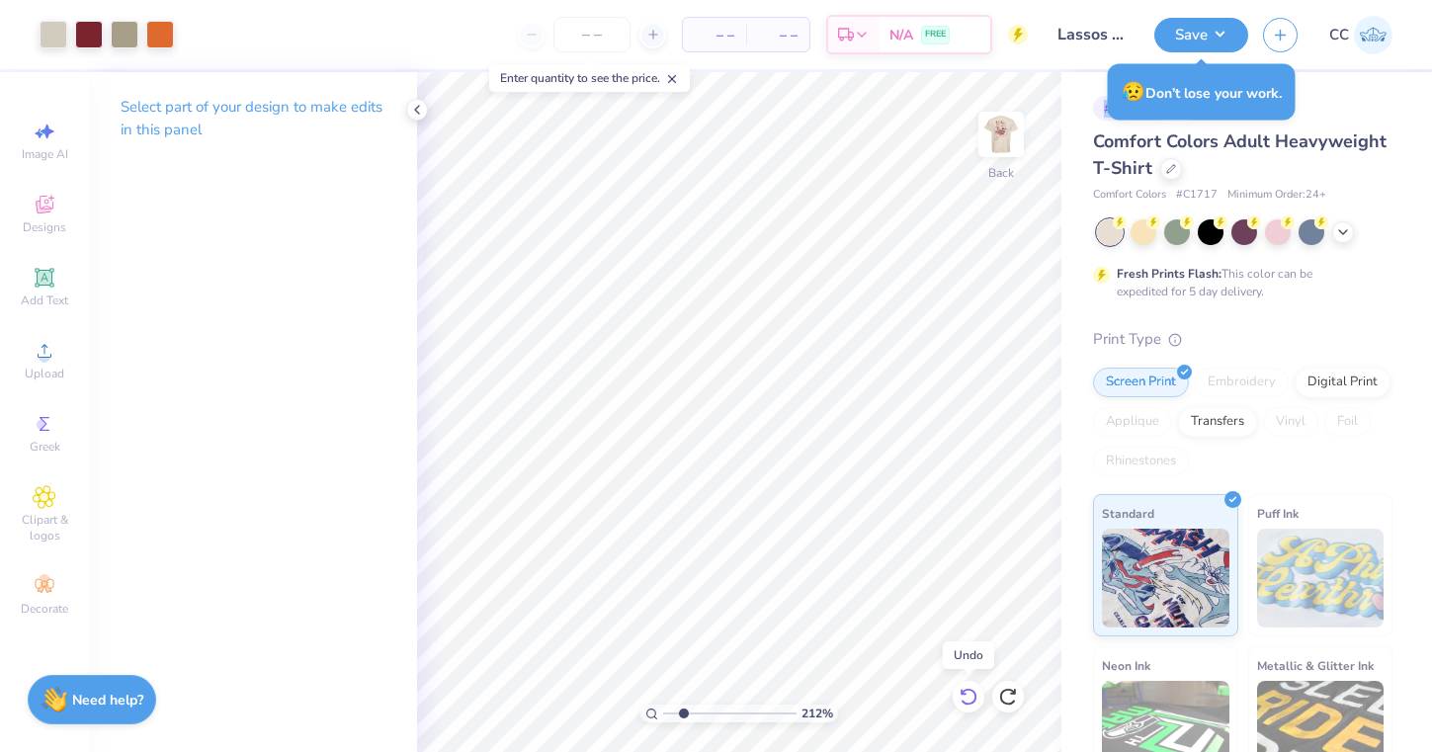
click at [970, 701] on icon at bounding box center [968, 697] width 20 height 20
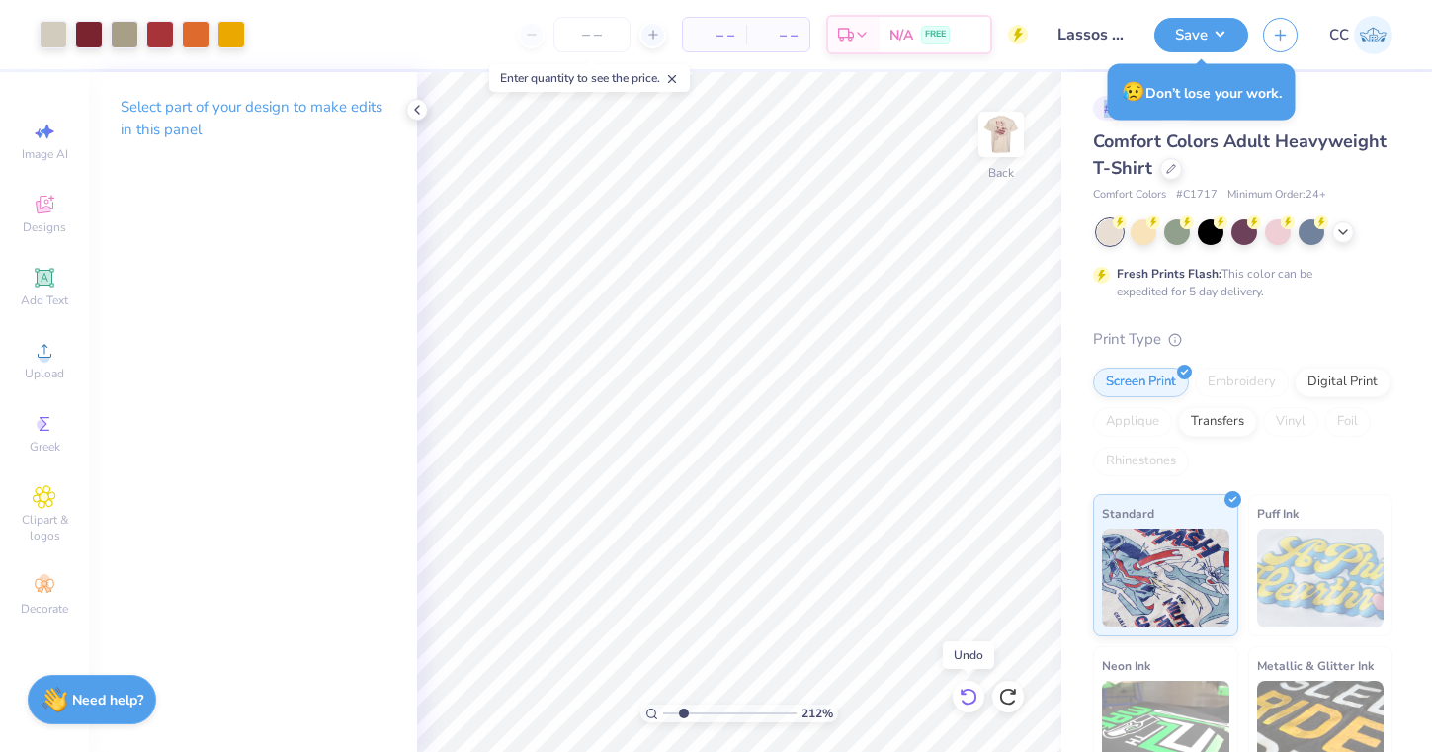
click at [970, 701] on icon at bounding box center [968, 697] width 20 height 20
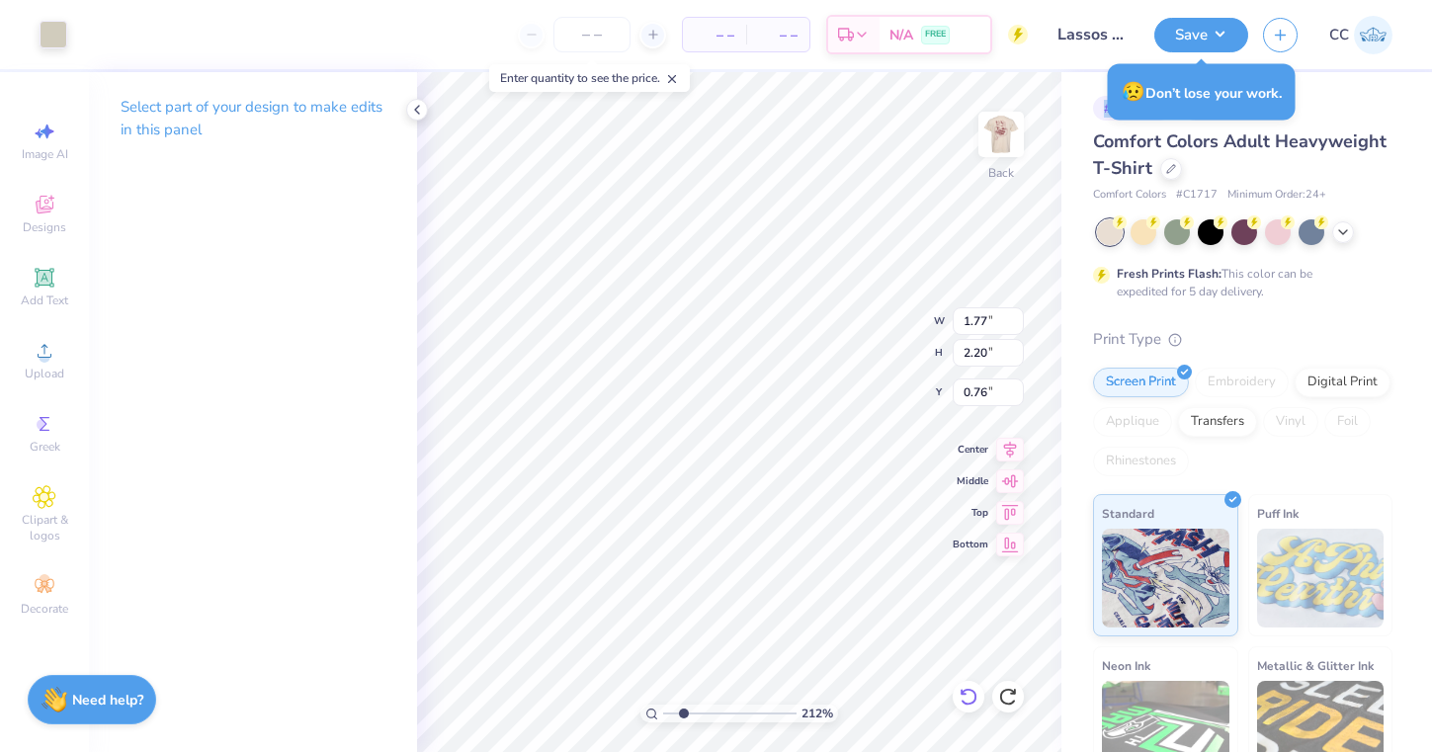
type input "1.11"
type input "1.77"
type input "2.20"
type input "0.64"
type input "1.53"
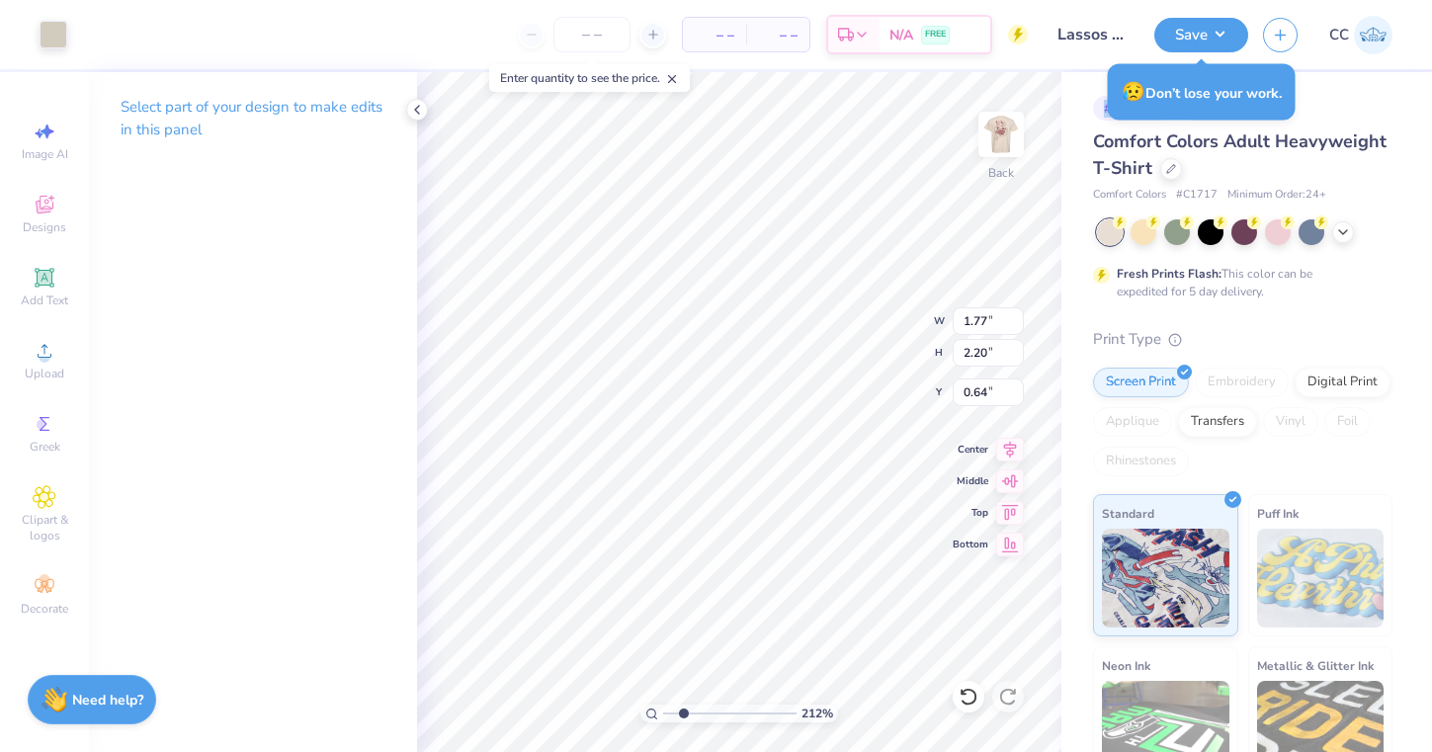
type input "1.90"
type input "0.95"
type input "5.17"
drag, startPoint x: 683, startPoint y: 711, endPoint x: 723, endPoint y: 710, distance: 40.5
click at [723, 710] on input "range" at bounding box center [729, 713] width 133 height 18
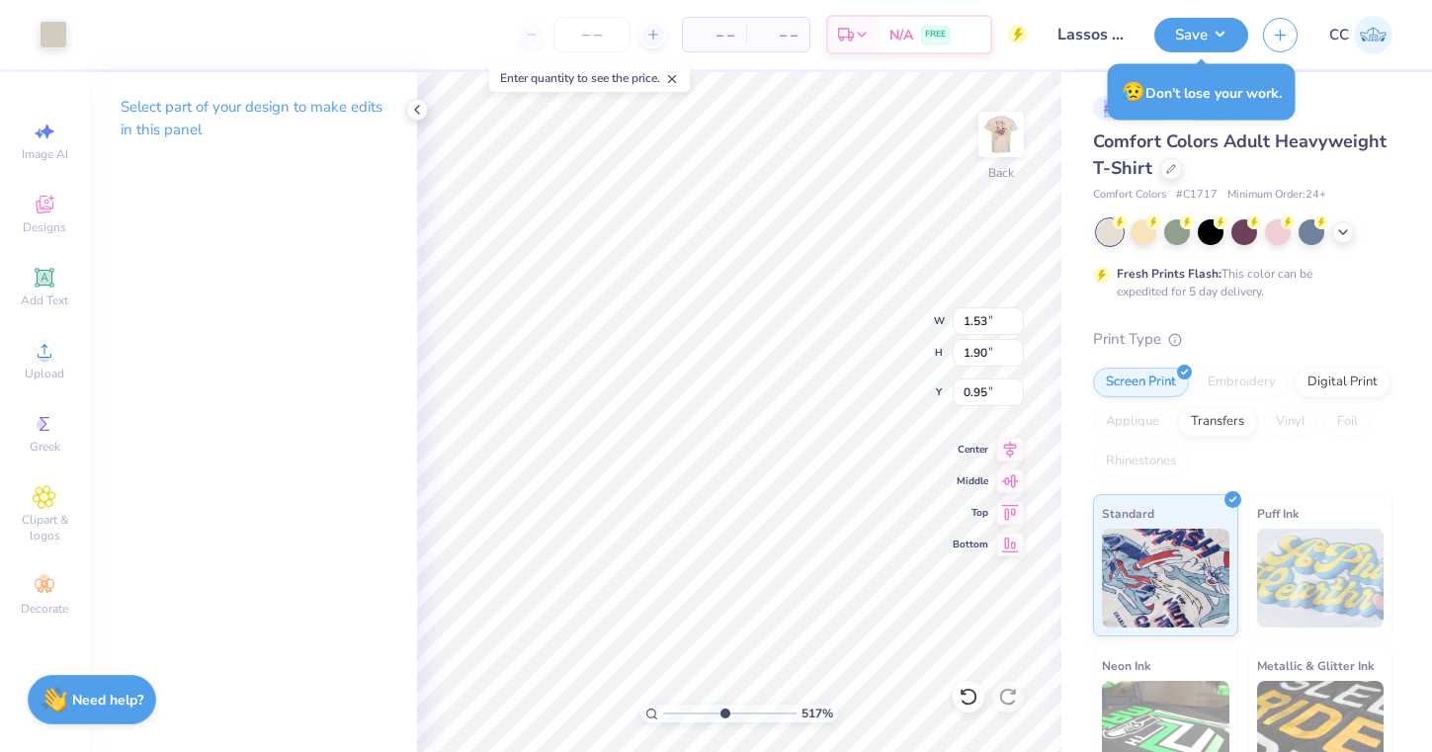
type input "0.90"
drag, startPoint x: 724, startPoint y: 709, endPoint x: 617, endPoint y: 709, distance: 106.7
type input "1"
click at [617, 709] on div "100 %" at bounding box center [739, 412] width 680 height 680
click at [565, 32] on input "number" at bounding box center [591, 35] width 77 height 36
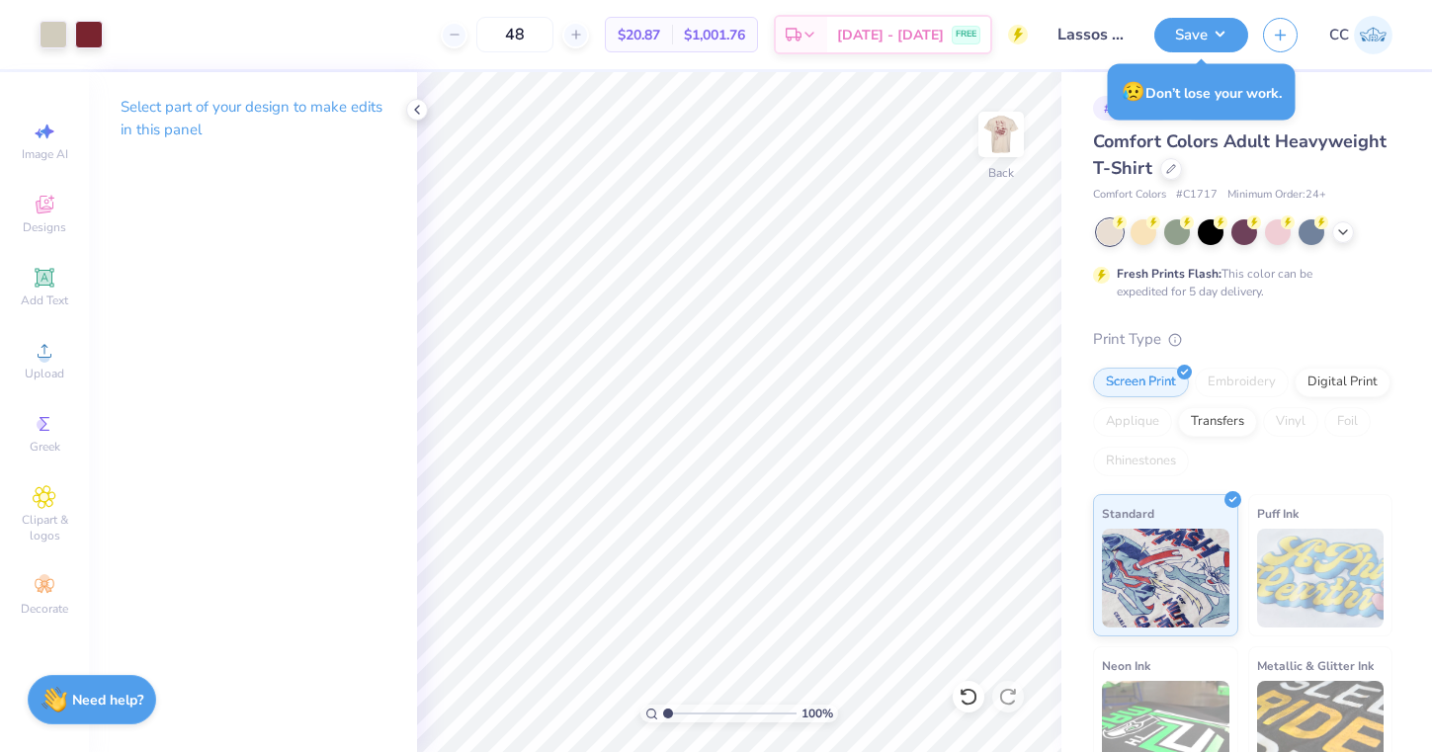
type input "4"
type input "36"
click at [1207, 30] on button "Save" at bounding box center [1201, 32] width 94 height 35
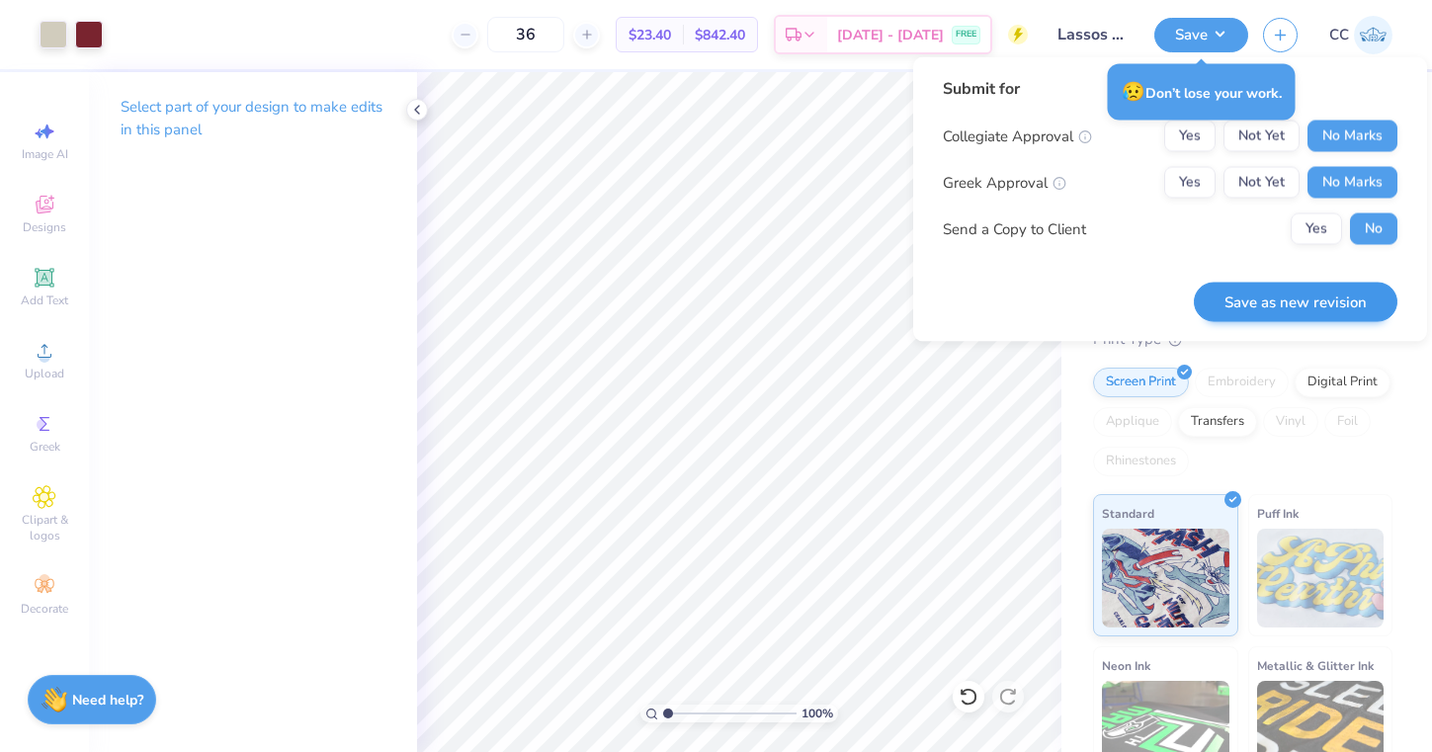
click at [1312, 307] on button "Save as new revision" at bounding box center [1295, 302] width 204 height 41
